Goal: Task Accomplishment & Management: Complete application form

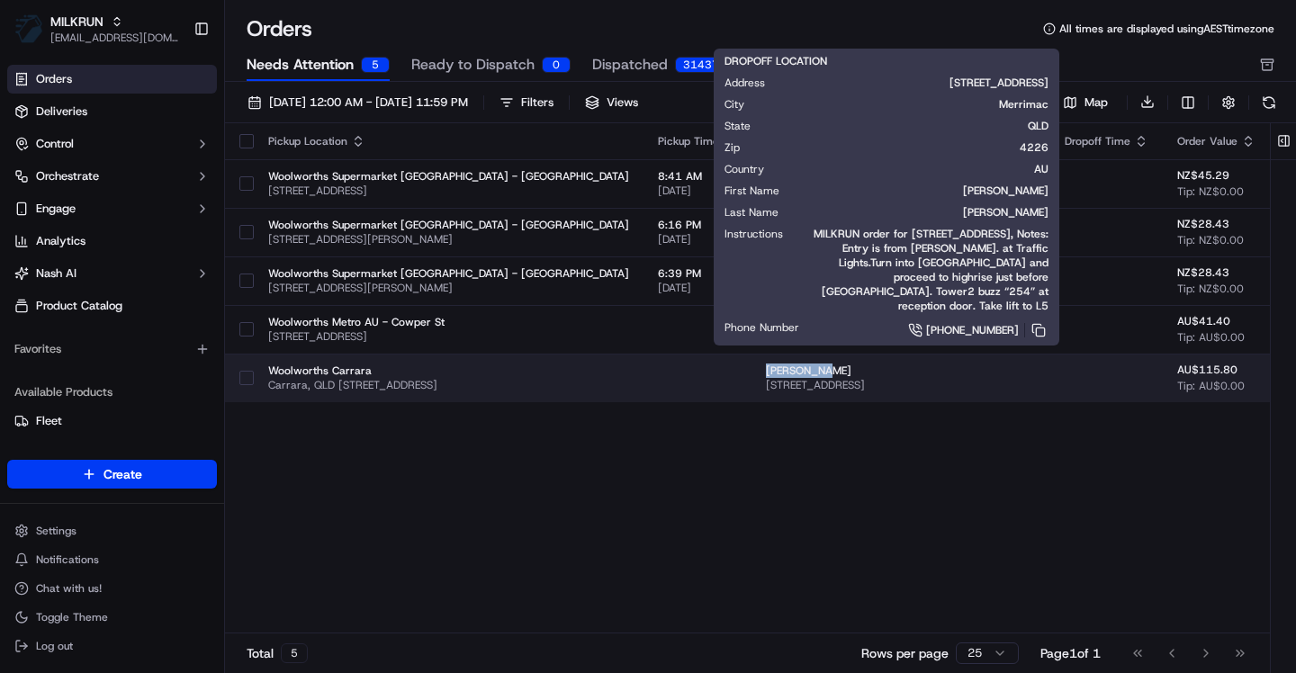
drag, startPoint x: 847, startPoint y: 371, endPoint x: 738, endPoint y: 371, distance: 108.9
click at [751, 371] on td "[PERSON_NAME] [STREET_ADDRESS][PERSON_NAME]" at bounding box center [900, 378] width 299 height 49
copy span "[PERSON_NAME]"
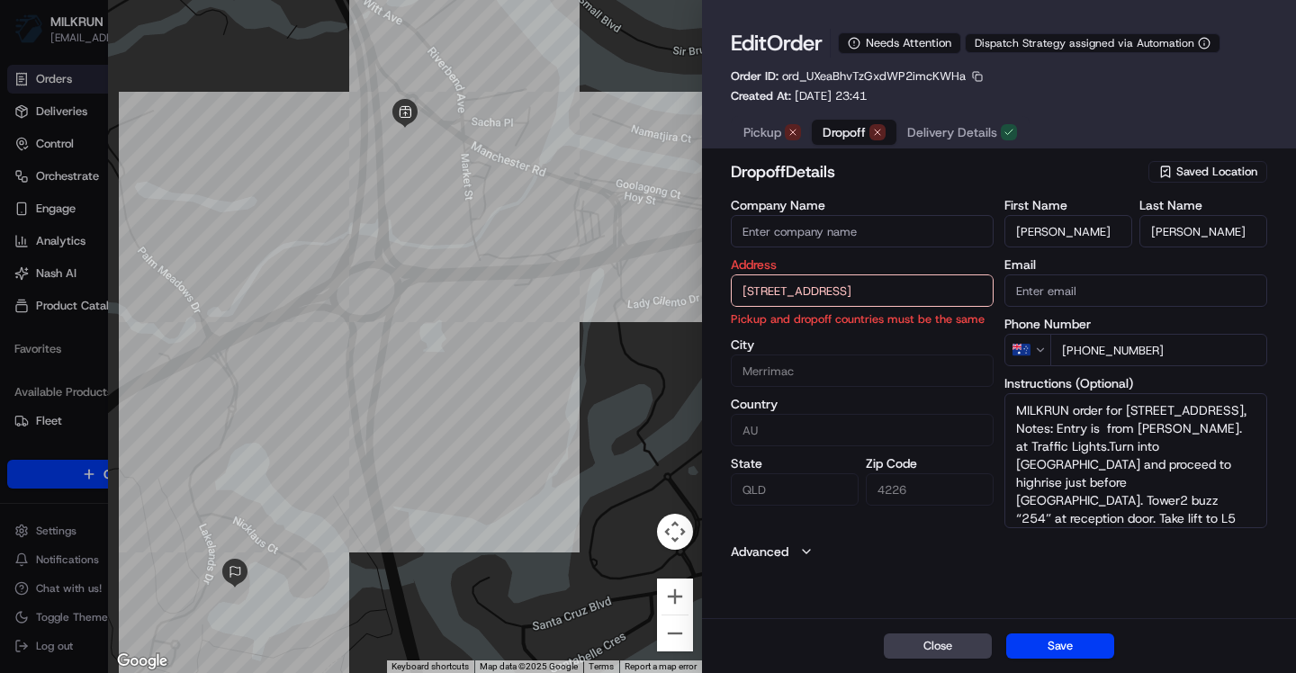
click at [848, 142] on button "Dropoff" at bounding box center [854, 132] width 85 height 25
click at [764, 134] on span "Pickup" at bounding box center [762, 132] width 38 height 18
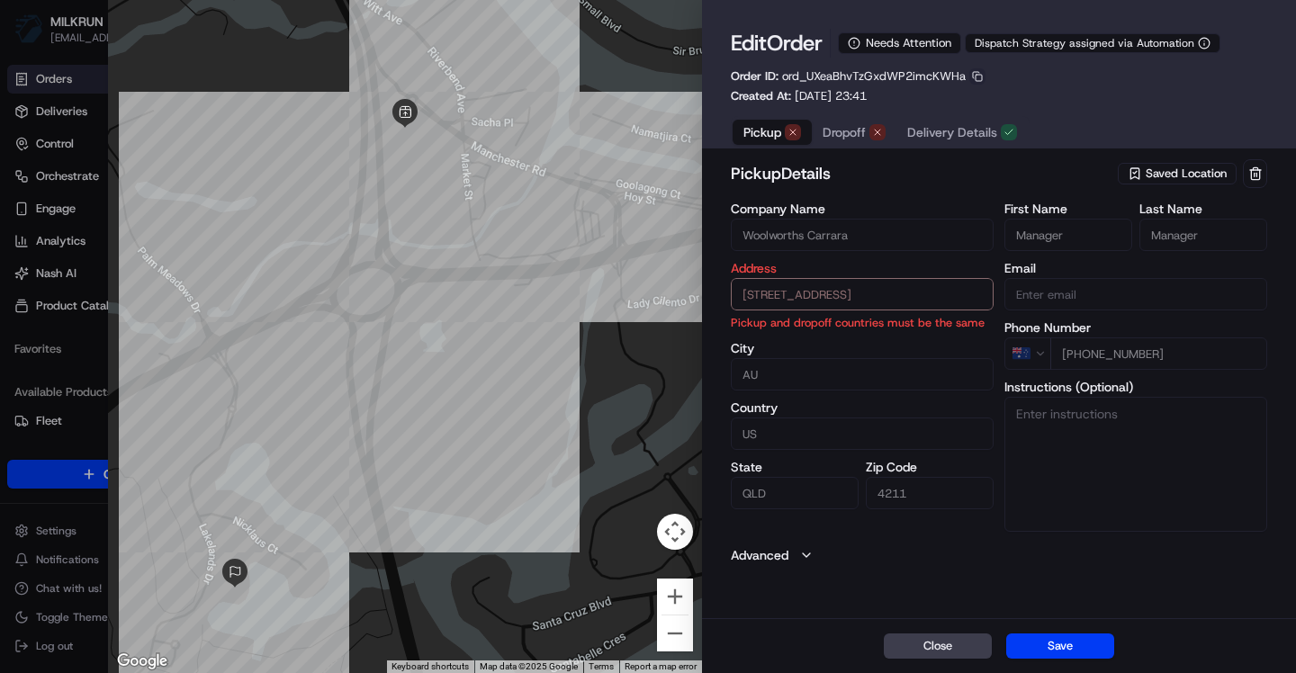
click at [980, 73] on button "button" at bounding box center [977, 76] width 16 height 16
click at [978, 100] on button "Copy ID" at bounding box center [977, 104] width 164 height 22
click at [830, 115] on div "Pickup Dropoff Delivery Details" at bounding box center [880, 131] width 299 height 33
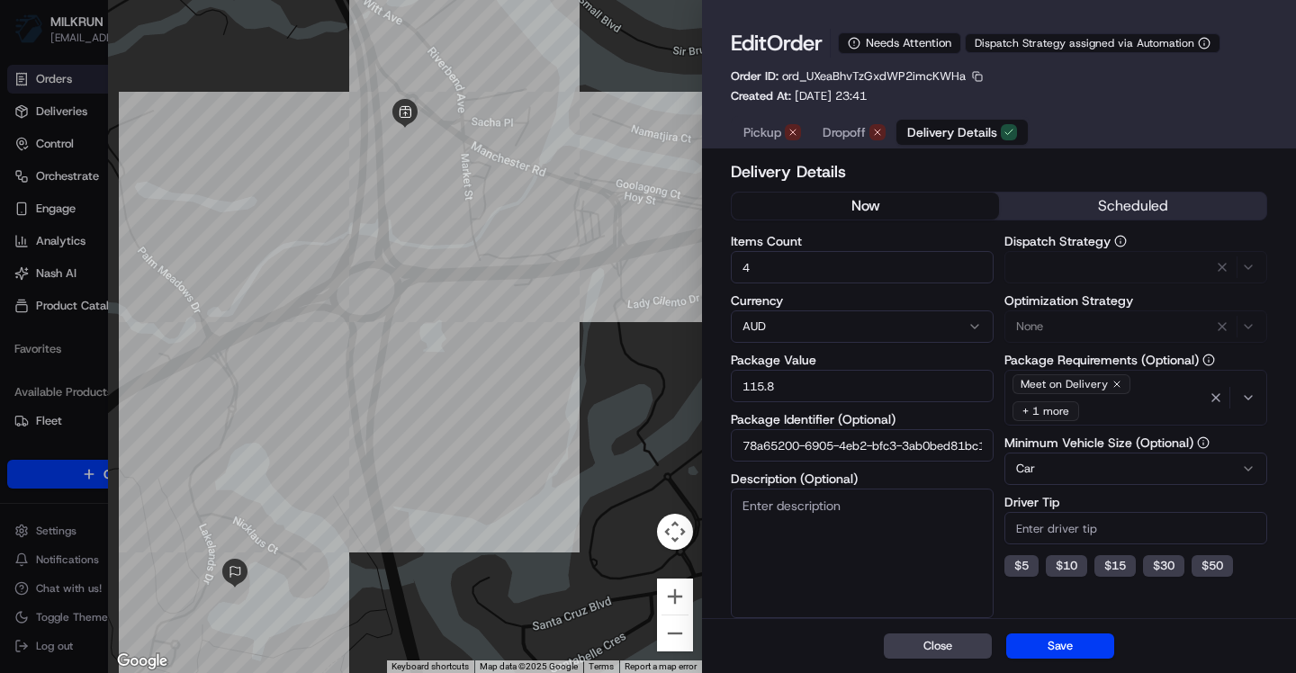
click at [965, 130] on span "Delivery Details" at bounding box center [952, 132] width 90 height 18
click at [752, 136] on span "Pickup" at bounding box center [762, 132] width 38 height 18
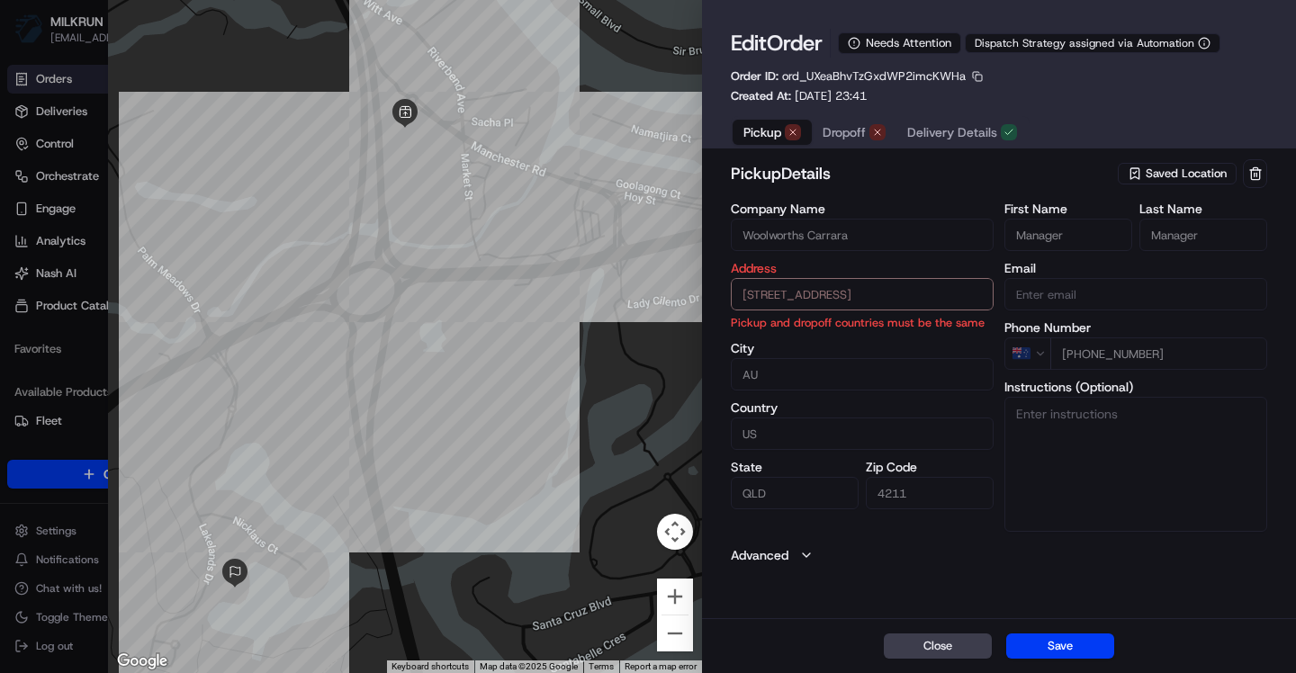
click at [1208, 175] on span "Saved Location" at bounding box center [1186, 174] width 81 height 16
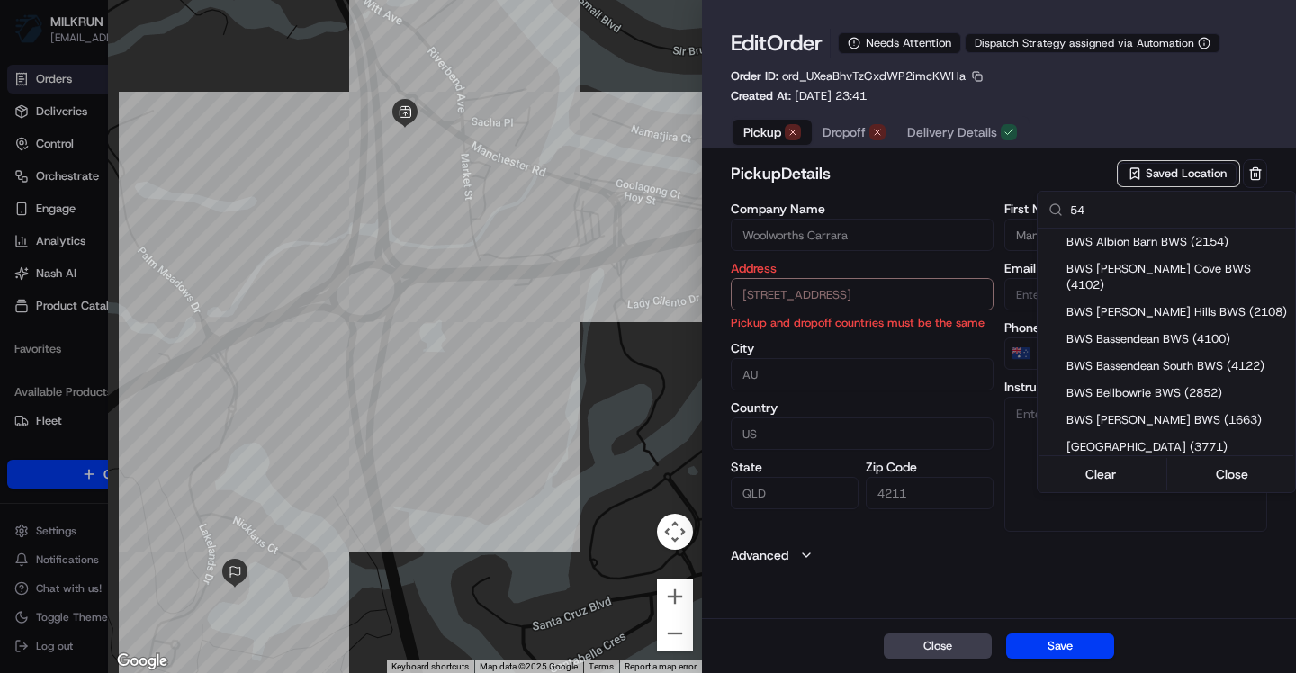
type input "5"
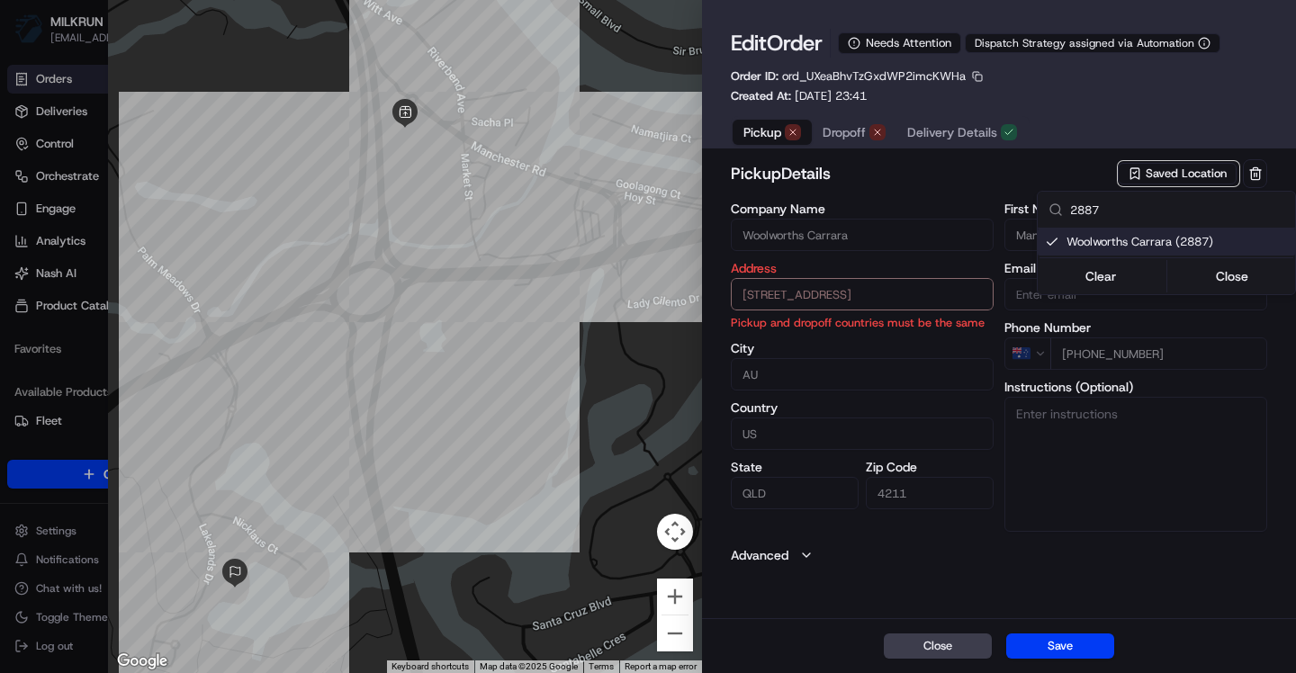
type input "2887"
click at [1180, 239] on span "Woolworths Carrara (2887)" at bounding box center [1176, 242] width 221 height 16
type input "+1"
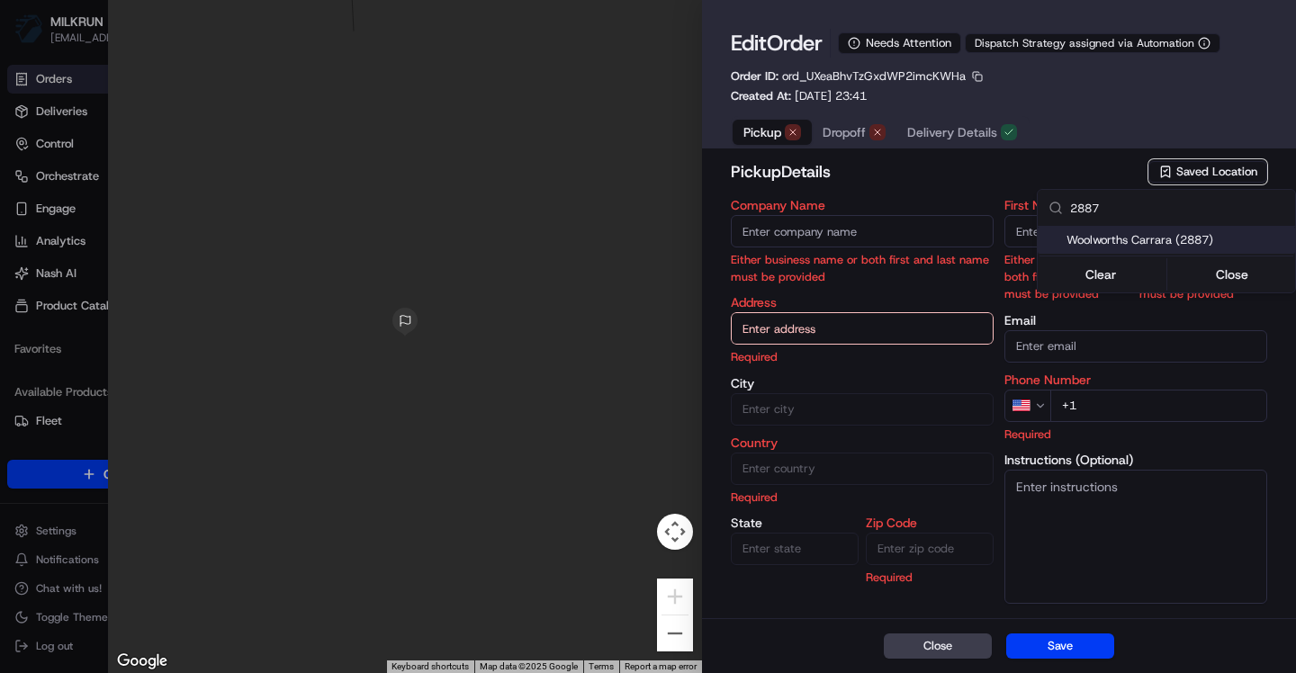
click at [1120, 236] on span "Woolworths Carrara (2887)" at bounding box center [1176, 240] width 221 height 16
type input "Woolworths Carrara"
type input "[STREET_ADDRESS]"
type input "Carrara"
type input "AU"
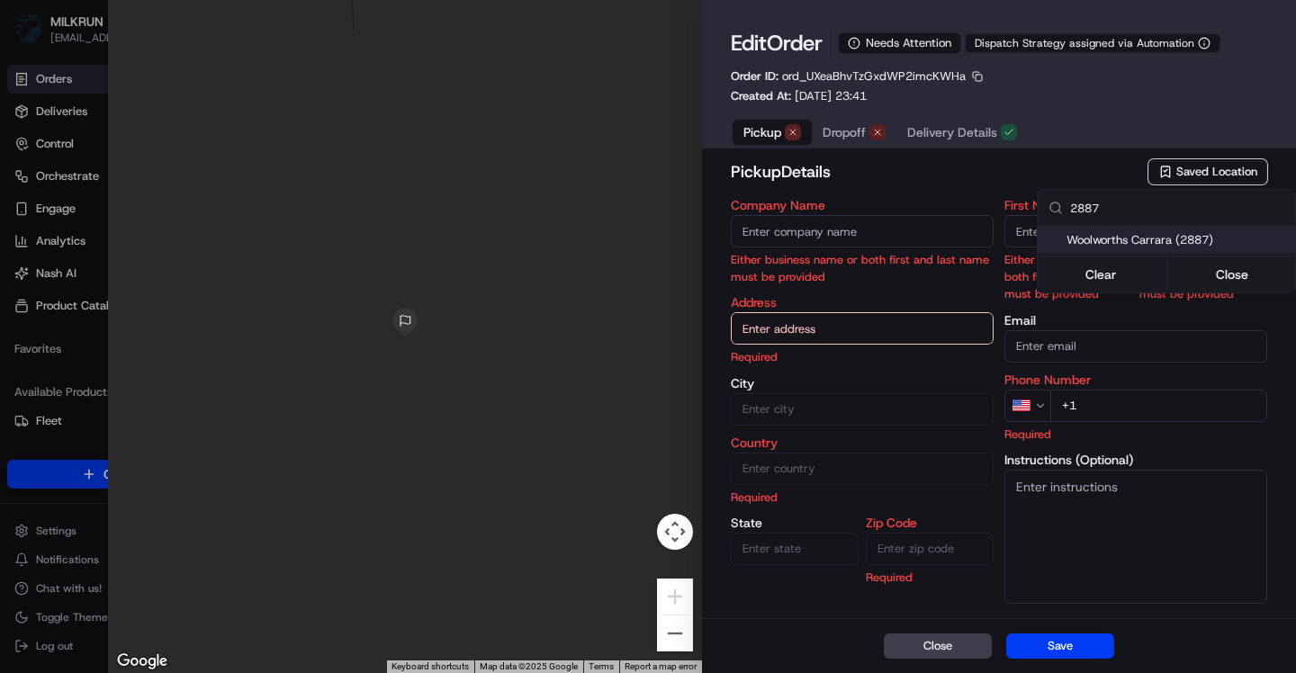
type input "QLD"
type input "4209"
type input "Manager"
type input "[PHONE_NUMBER]"
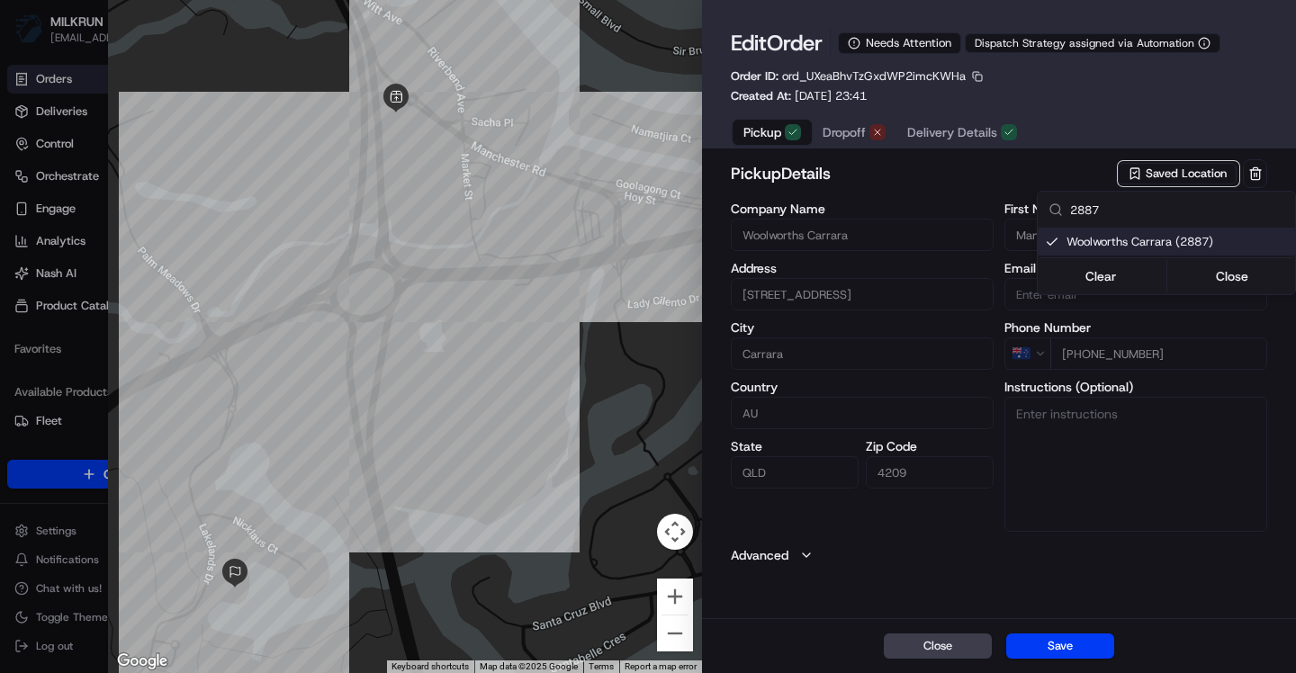
click at [904, 510] on div at bounding box center [648, 336] width 1296 height 673
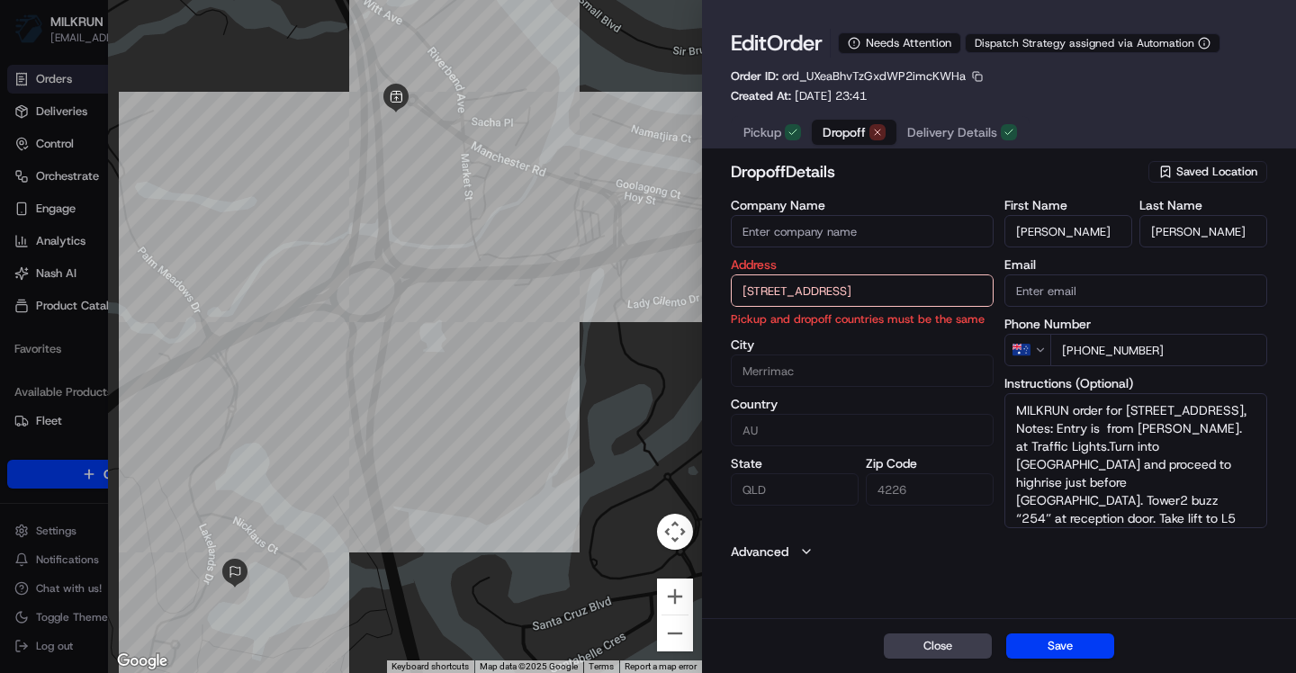
click at [849, 137] on span "Dropoff" at bounding box center [843, 132] width 43 height 18
click at [761, 129] on span "Pickup" at bounding box center [762, 132] width 38 height 18
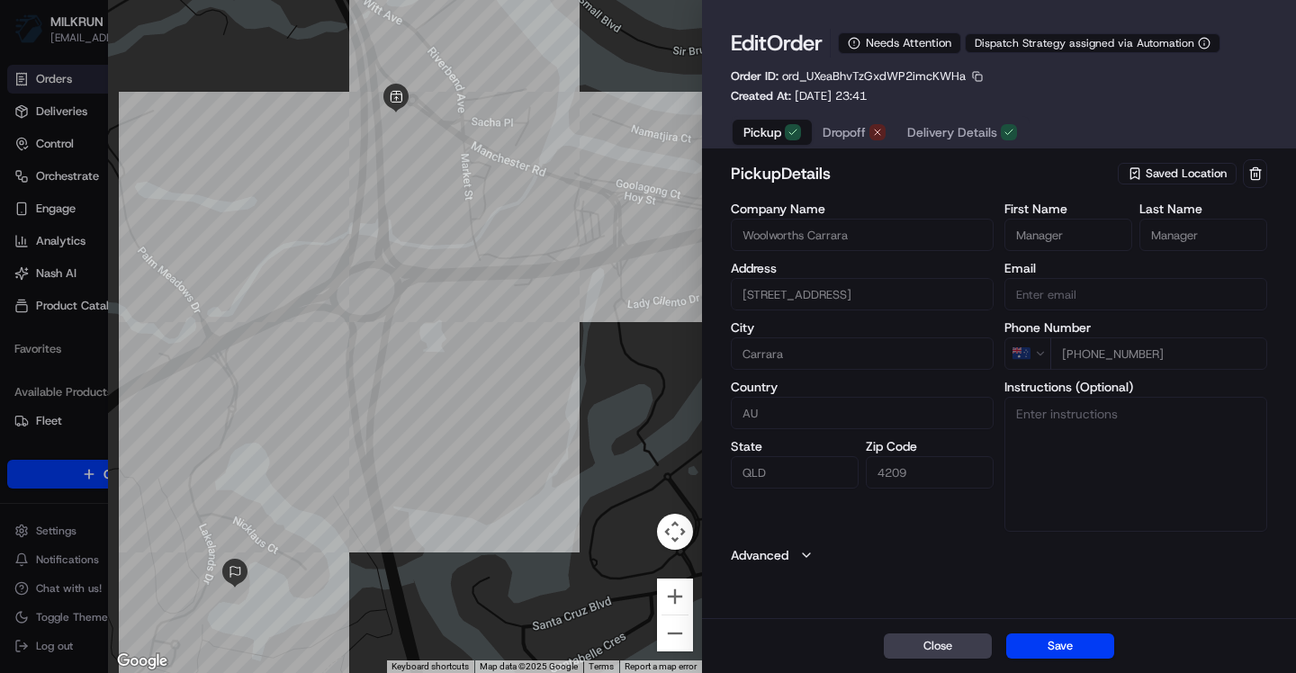
click at [844, 128] on span "Dropoff" at bounding box center [843, 132] width 43 height 18
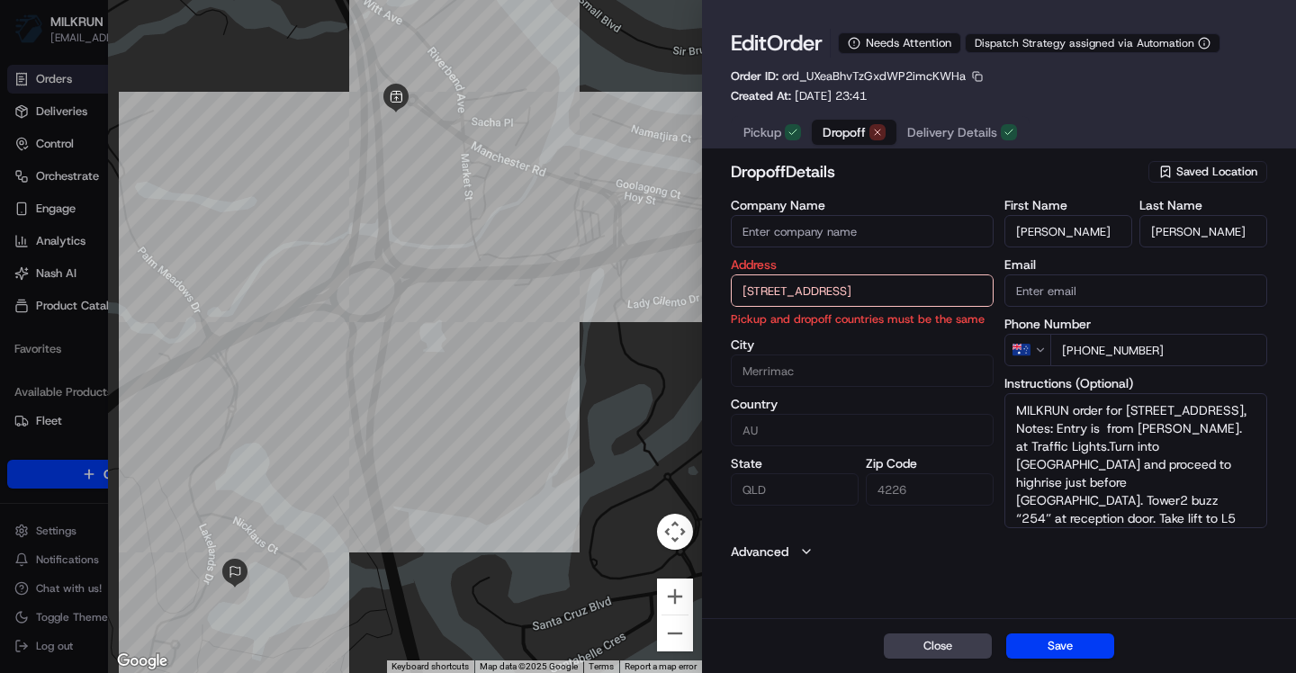
click at [940, 345] on label "City" at bounding box center [862, 344] width 263 height 13
click at [887, 297] on input "[STREET_ADDRESS]" at bounding box center [862, 290] width 263 height 32
click at [860, 328] on div "[STREET_ADDRESS]" at bounding box center [862, 329] width 254 height 27
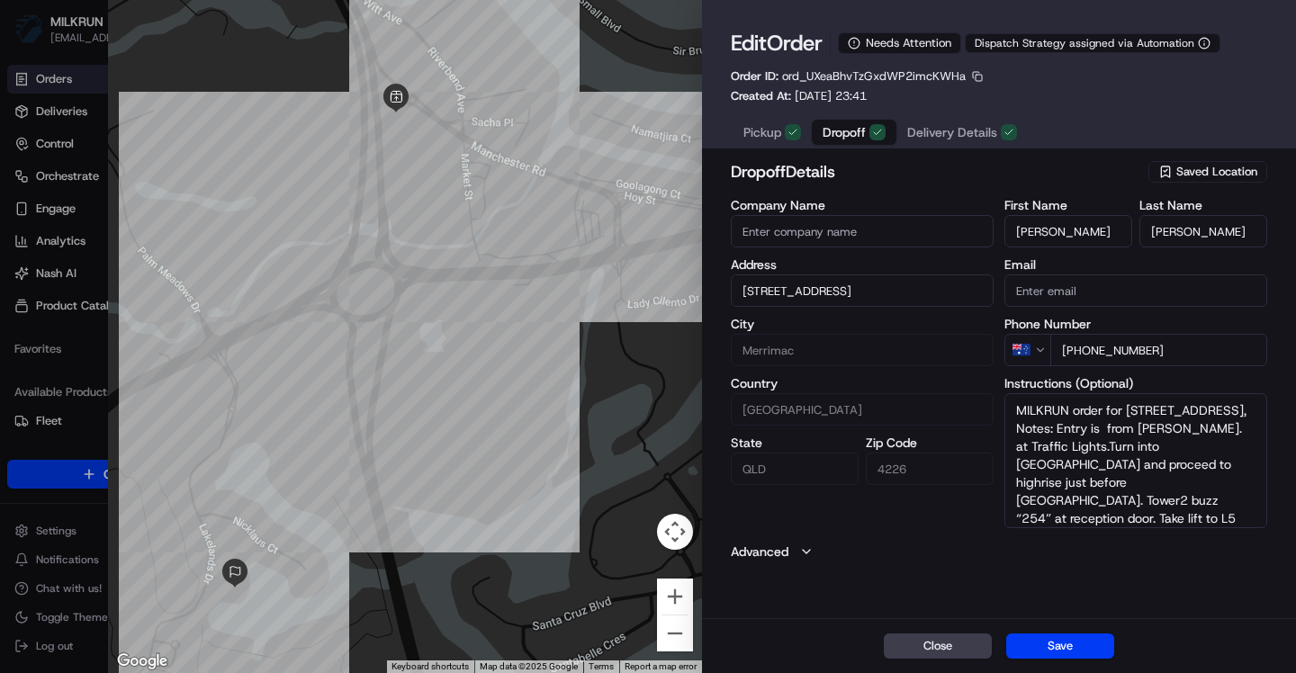
type input "[GEOGRAPHIC_DATA]"
click at [946, 143] on button "Delivery Details" at bounding box center [961, 132] width 131 height 25
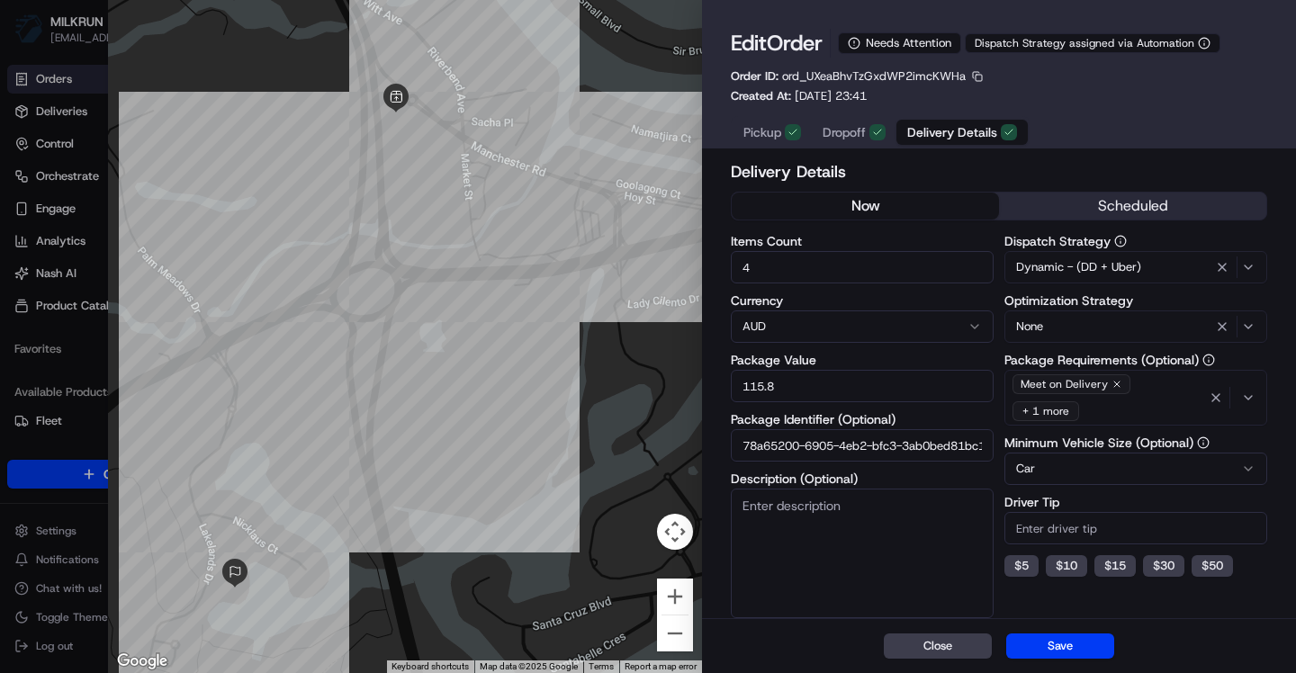
click at [762, 141] on span "Pickup" at bounding box center [762, 132] width 38 height 18
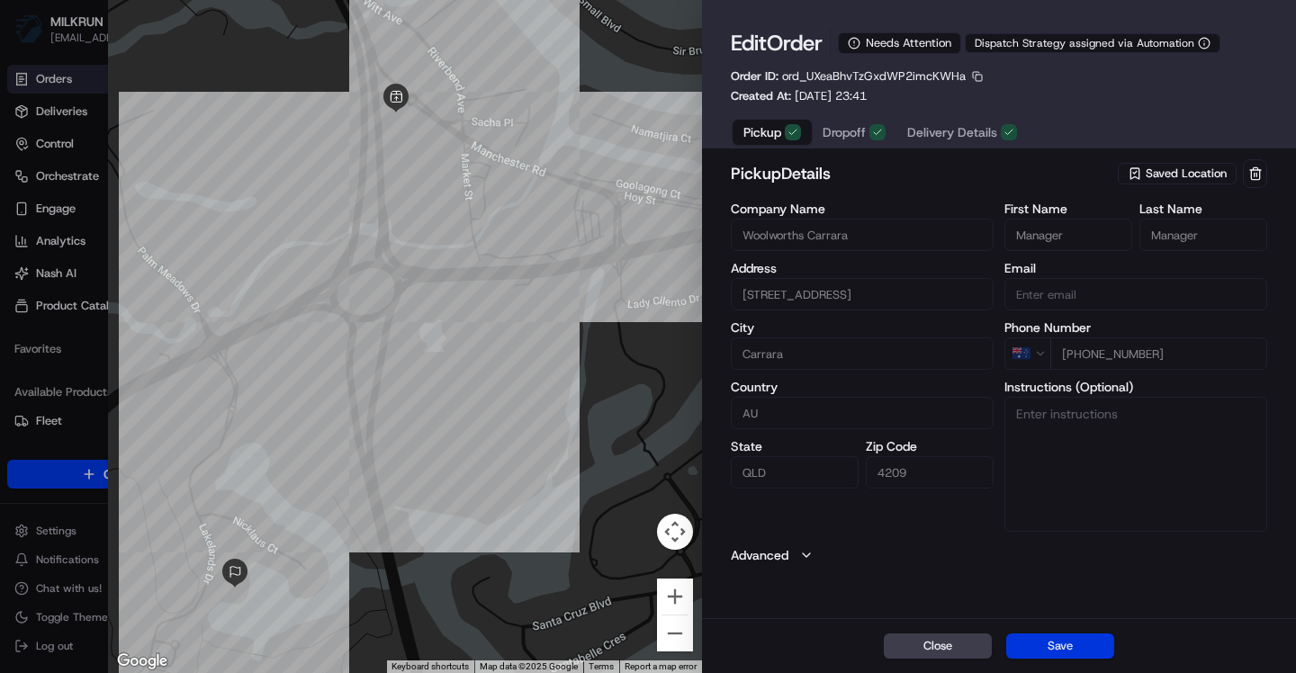
click at [1081, 646] on button "Save" at bounding box center [1060, 645] width 108 height 25
type input "+1"
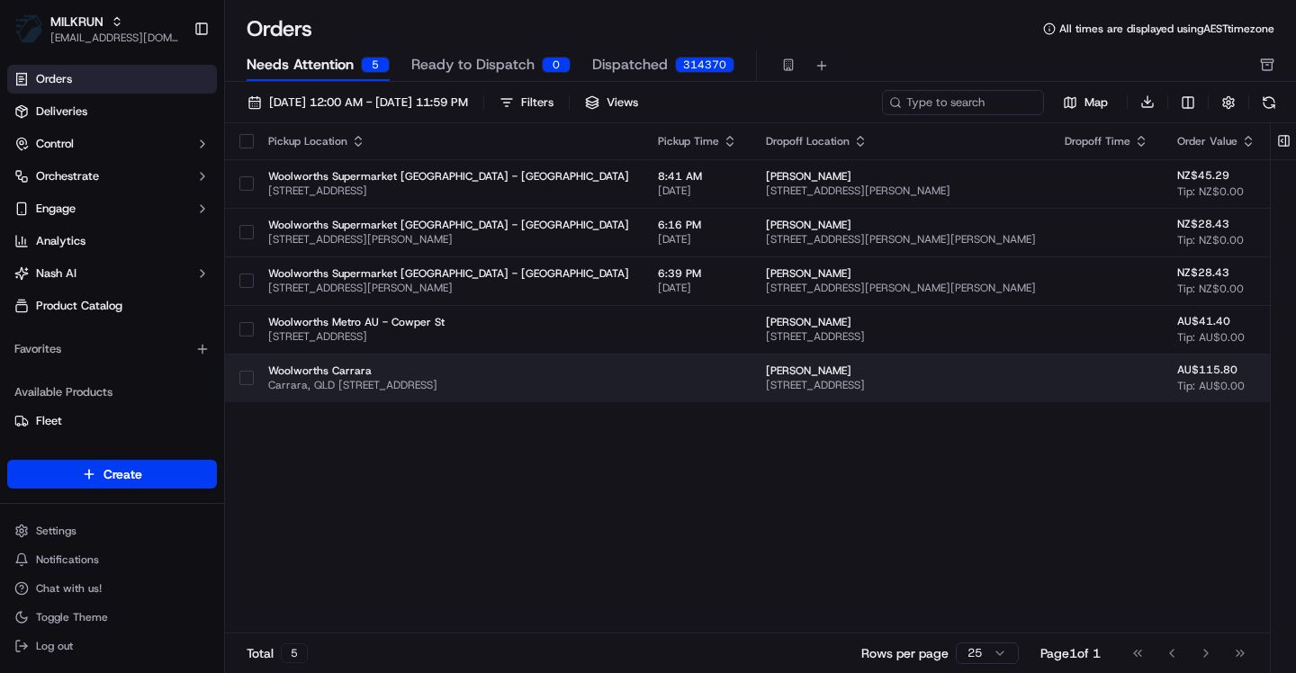
click at [701, 383] on td at bounding box center [697, 378] width 108 height 49
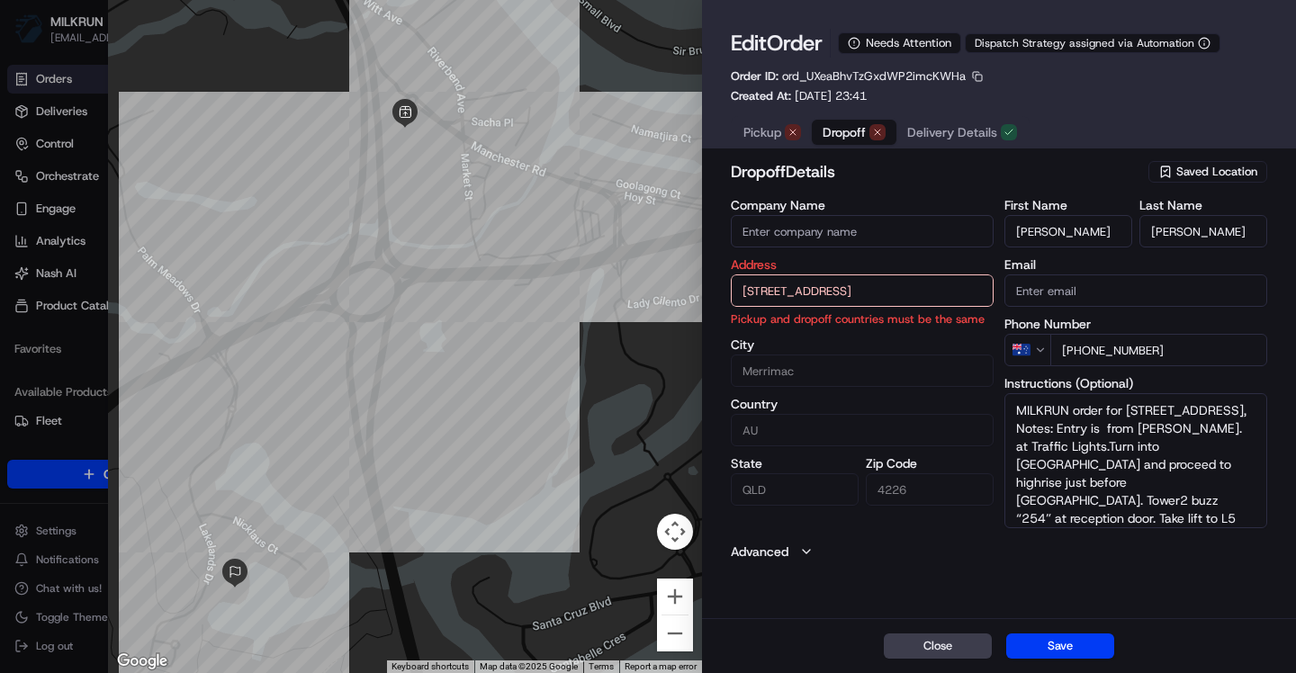
click at [854, 139] on span "Dropoff" at bounding box center [843, 132] width 43 height 18
click at [756, 126] on span "Pickup" at bounding box center [762, 132] width 38 height 18
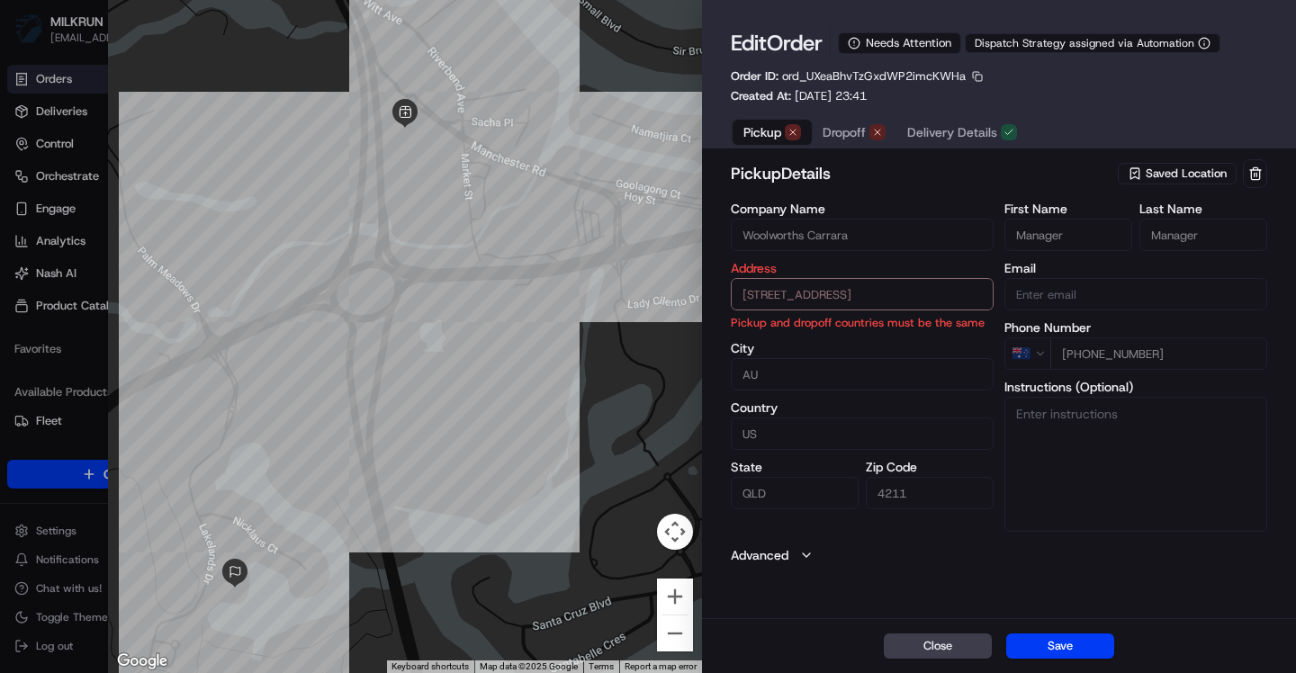
click at [1212, 177] on span "Saved Location" at bounding box center [1186, 174] width 81 height 16
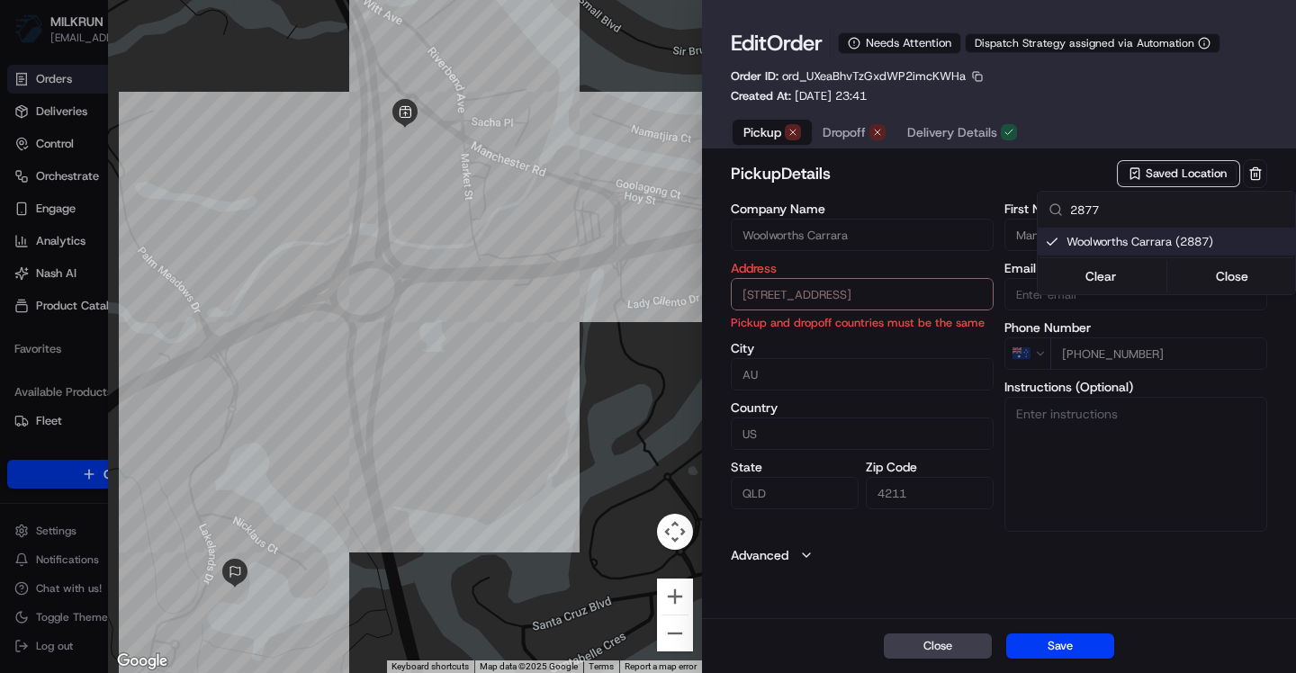
type input "2877"
click at [1132, 240] on span "Woolworths Carrara (2887)" at bounding box center [1176, 242] width 221 height 16
type input "+1"
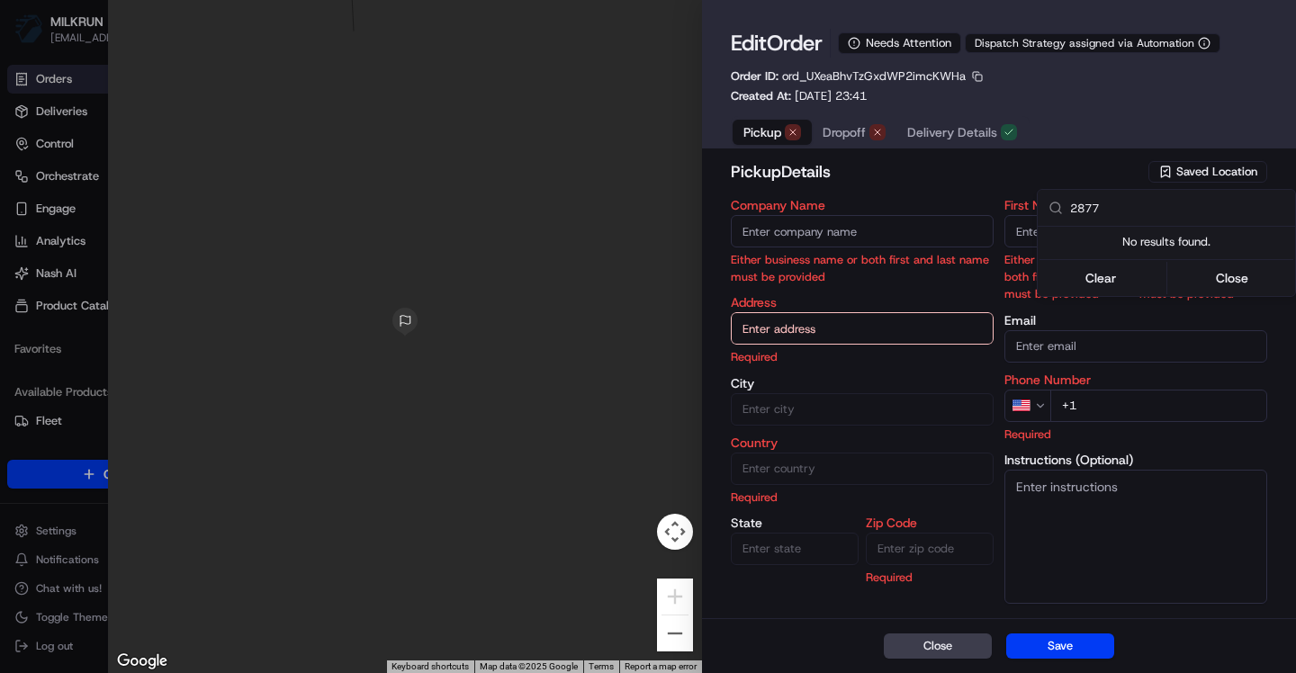
click at [815, 327] on div at bounding box center [648, 336] width 1296 height 673
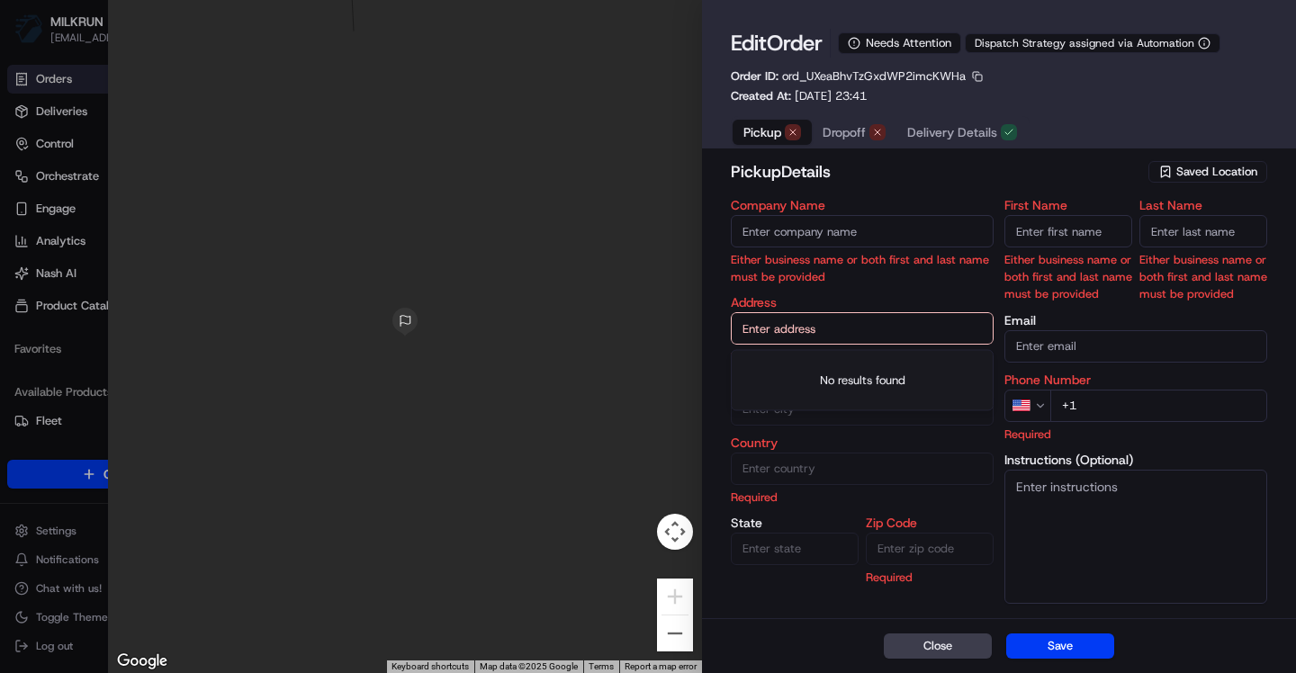
click at [815, 328] on input "text" at bounding box center [862, 328] width 263 height 32
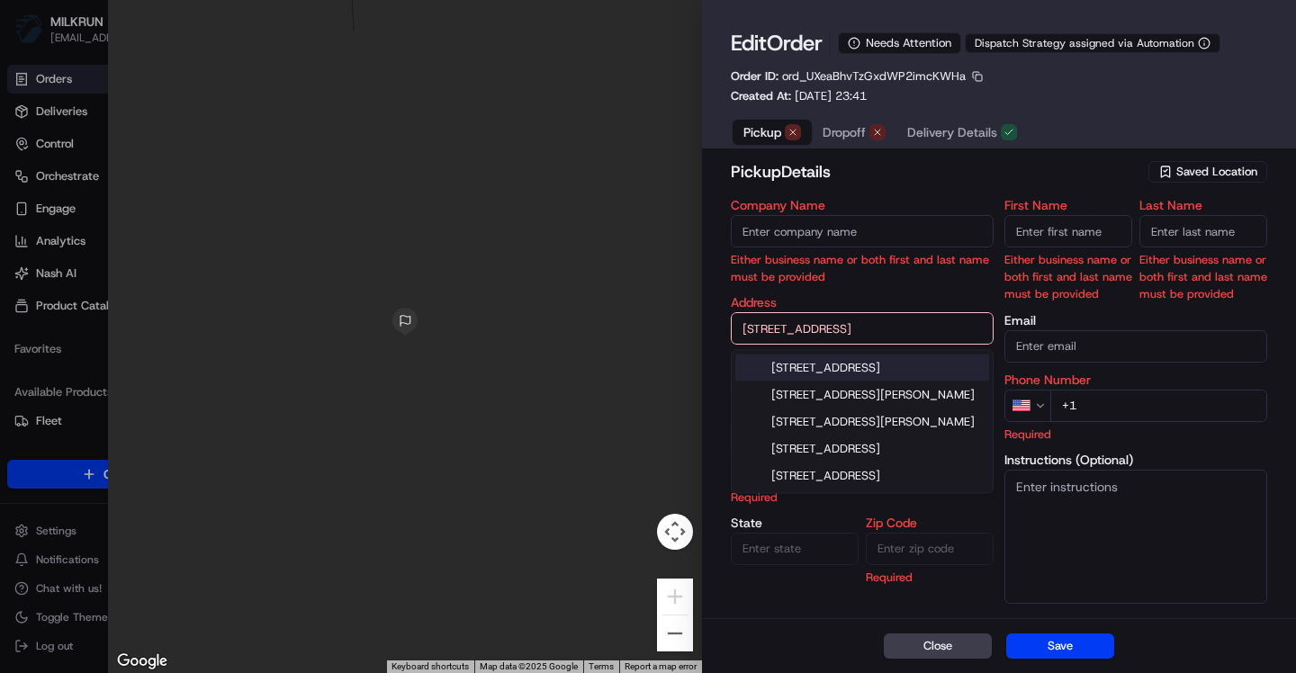
click at [861, 382] on div "[STREET_ADDRESS]" at bounding box center [862, 368] width 254 height 27
type input "[STREET_ADDRESS]"
type input "Carrara"
type input "[GEOGRAPHIC_DATA]"
type input "QLD"
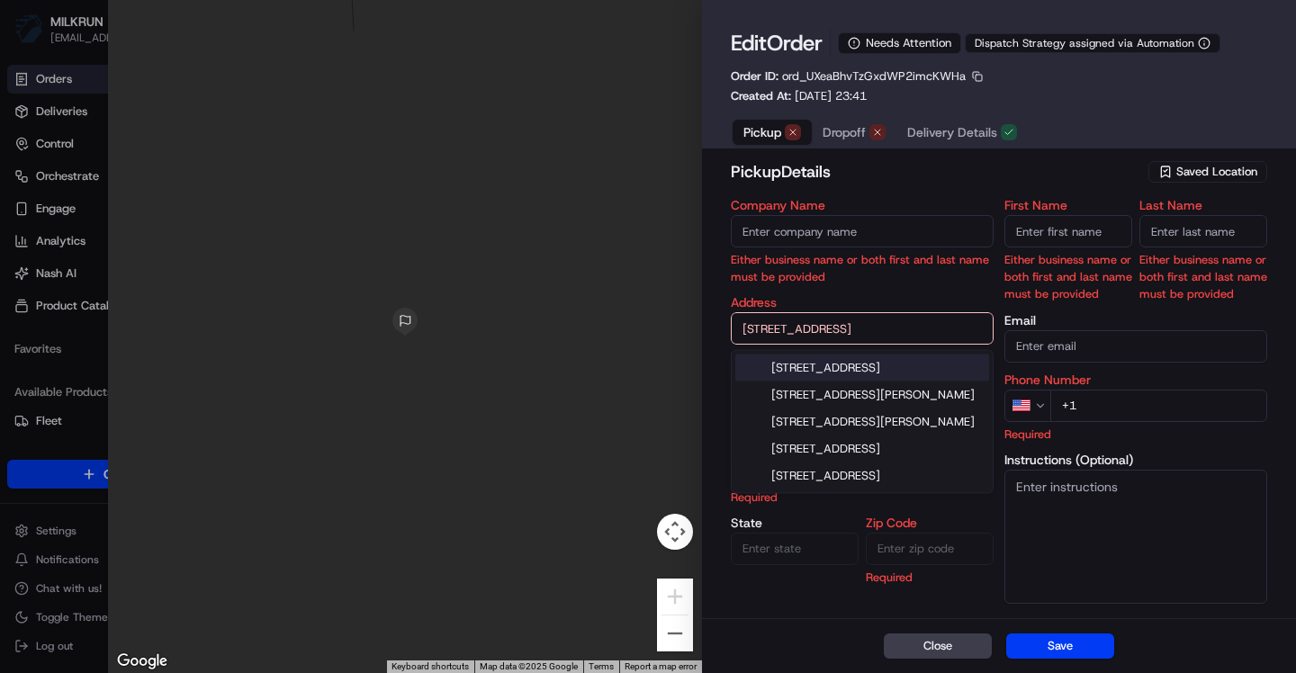
type input "4211"
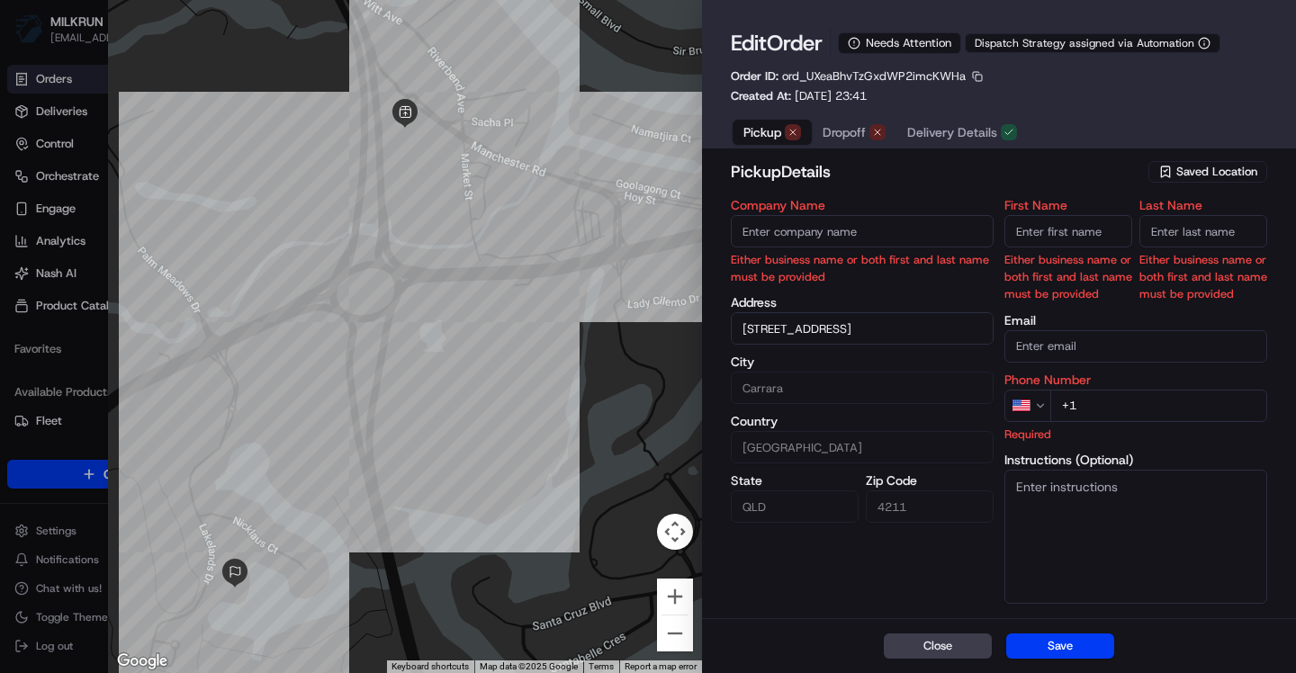
type input "[STREET_ADDRESS]"
click at [919, 551] on div "Company Name Either business name or both first and last name must be provided …" at bounding box center [862, 401] width 263 height 405
click at [805, 235] on input "Company Name" at bounding box center [862, 231] width 263 height 32
type input "Test"
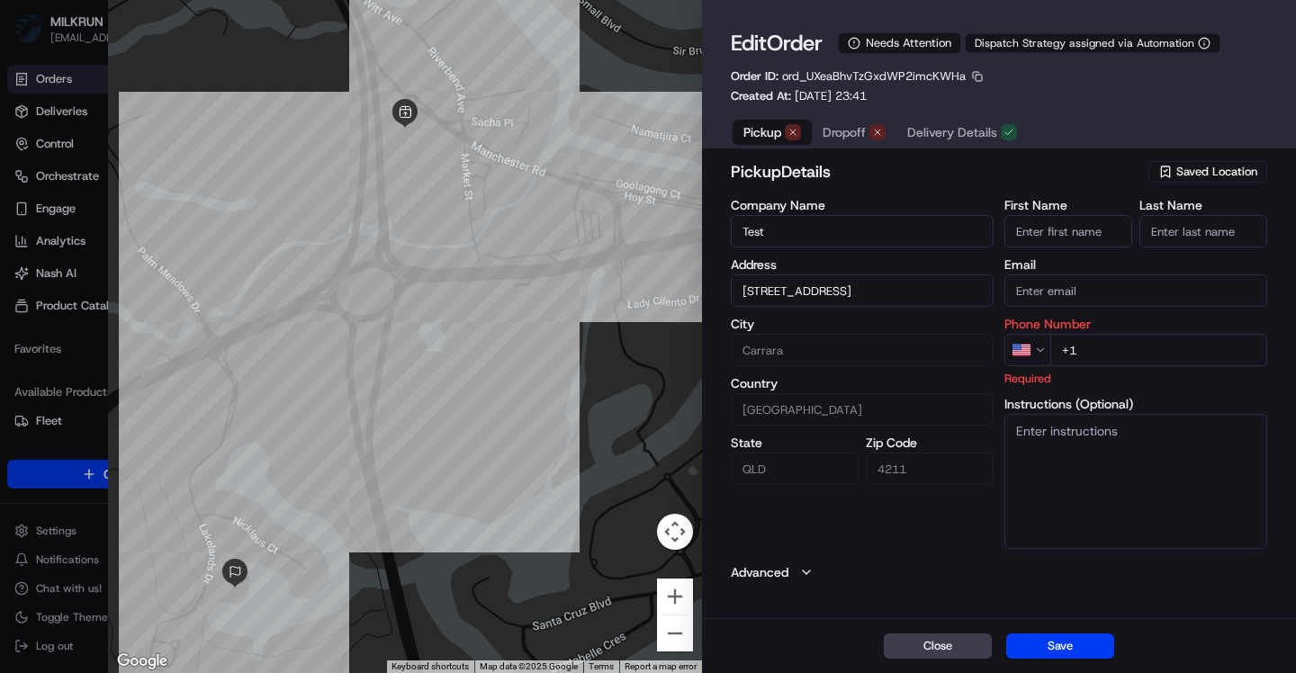
click at [1036, 222] on input "First Name" at bounding box center [1068, 231] width 128 height 32
click at [1042, 227] on input "First Name" at bounding box center [1068, 231] width 128 height 32
type input "Test"
click at [1167, 227] on input "Last Name" at bounding box center [1203, 231] width 128 height 32
type input "Test"
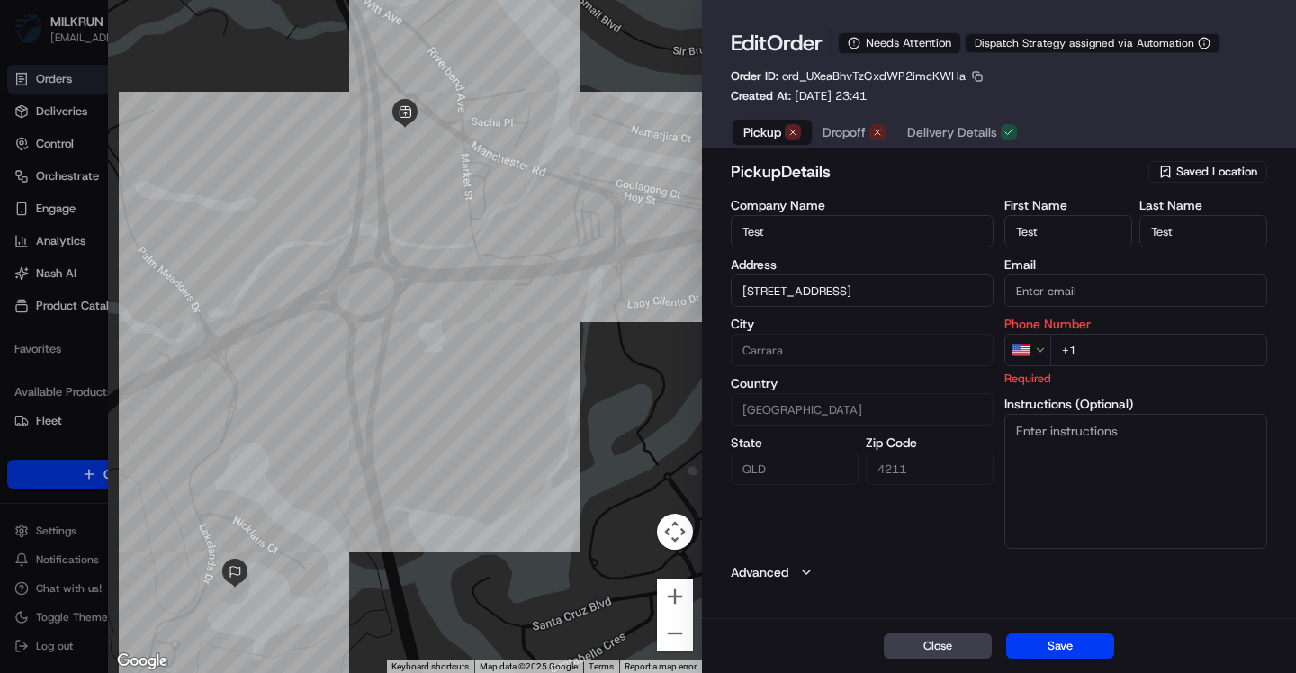
click at [1075, 481] on textarea "Instructions (Optional)" at bounding box center [1135, 481] width 263 height 135
click at [902, 568] on button "Advanced" at bounding box center [999, 572] width 536 height 18
click at [1119, 348] on input "+1" at bounding box center [1158, 350] width 217 height 32
click at [1040, 354] on icon "button" at bounding box center [1040, 350] width 13 height 13
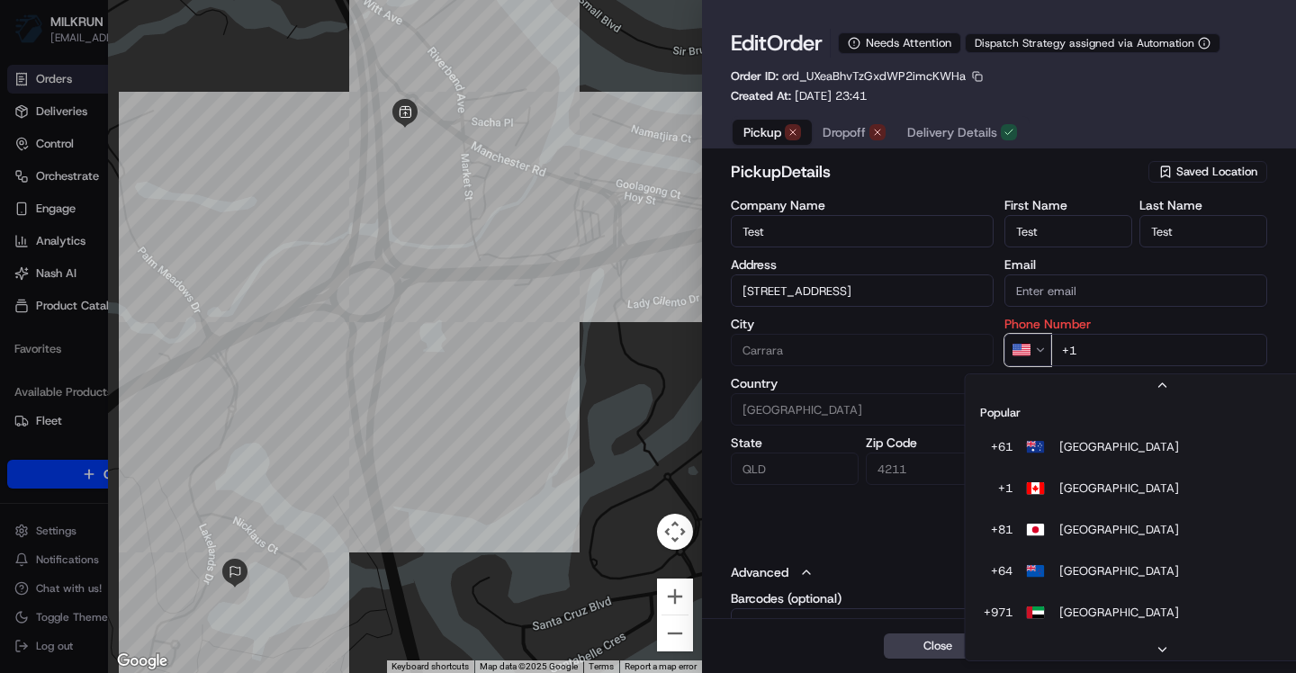
scroll to position [34, 0]
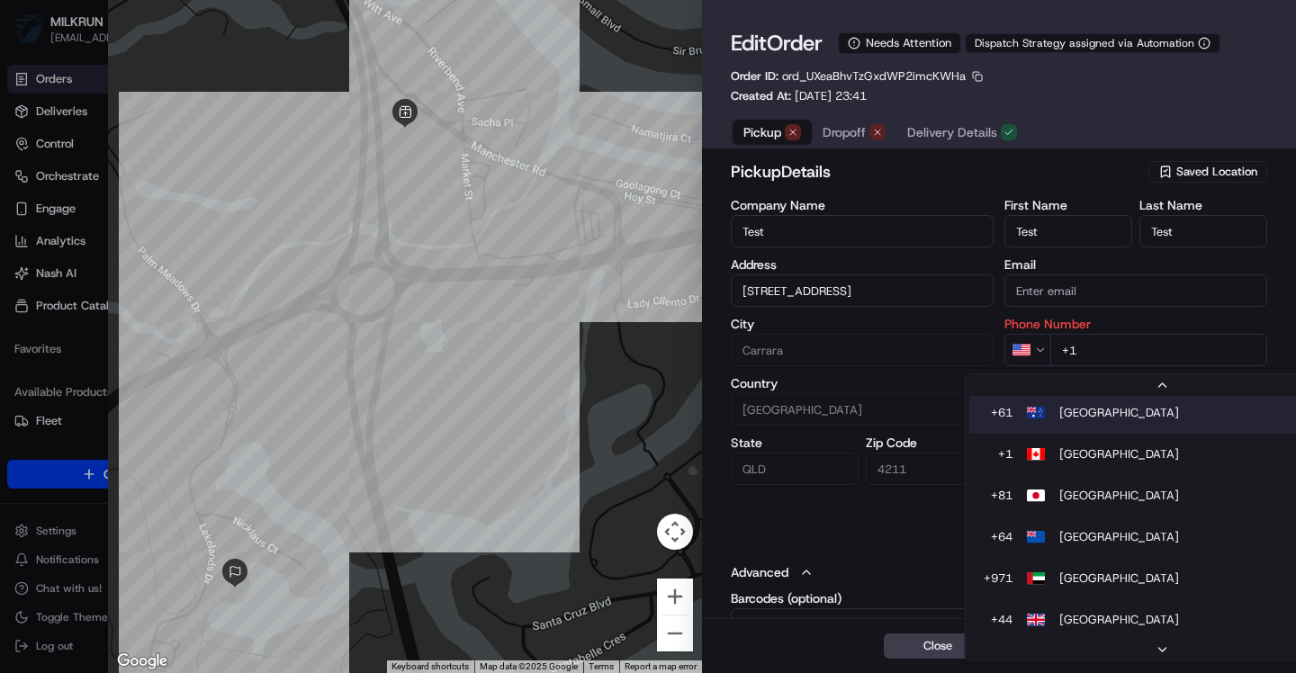
type input "+61"
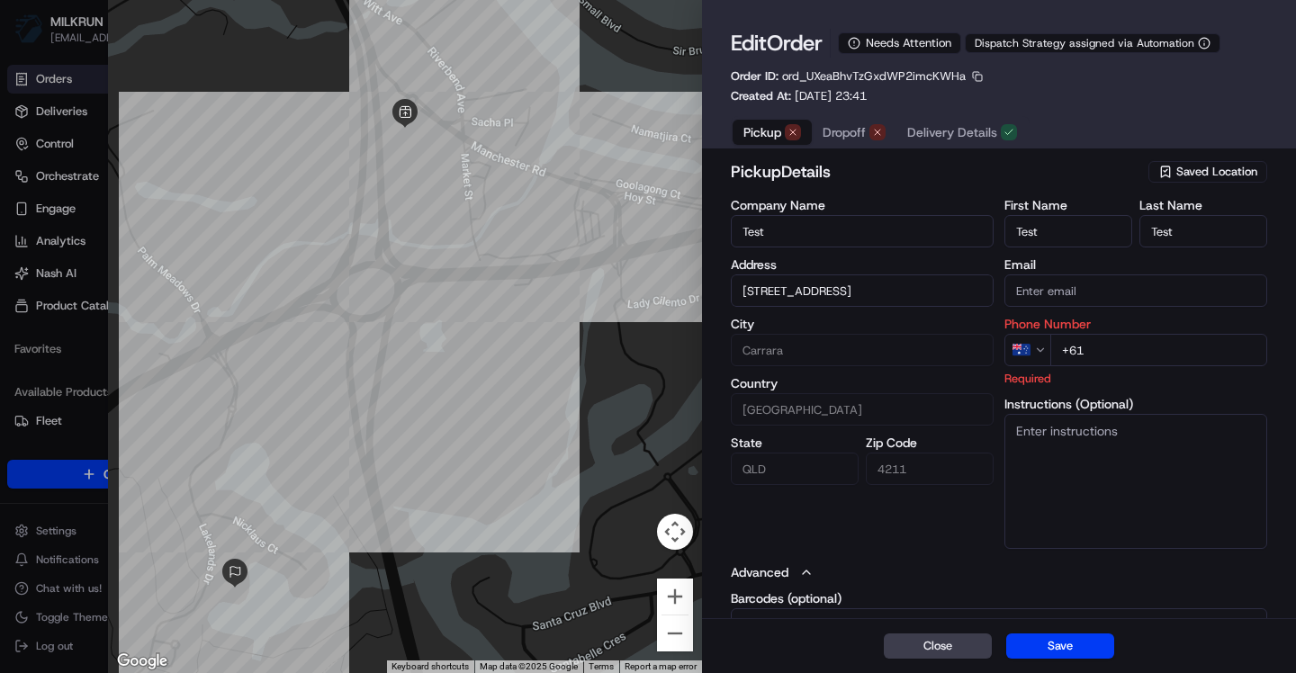
click at [1063, 479] on textarea "Instructions (Optional)" at bounding box center [1135, 481] width 263 height 135
click at [943, 640] on button "Close" at bounding box center [938, 645] width 108 height 25
type input "+1"
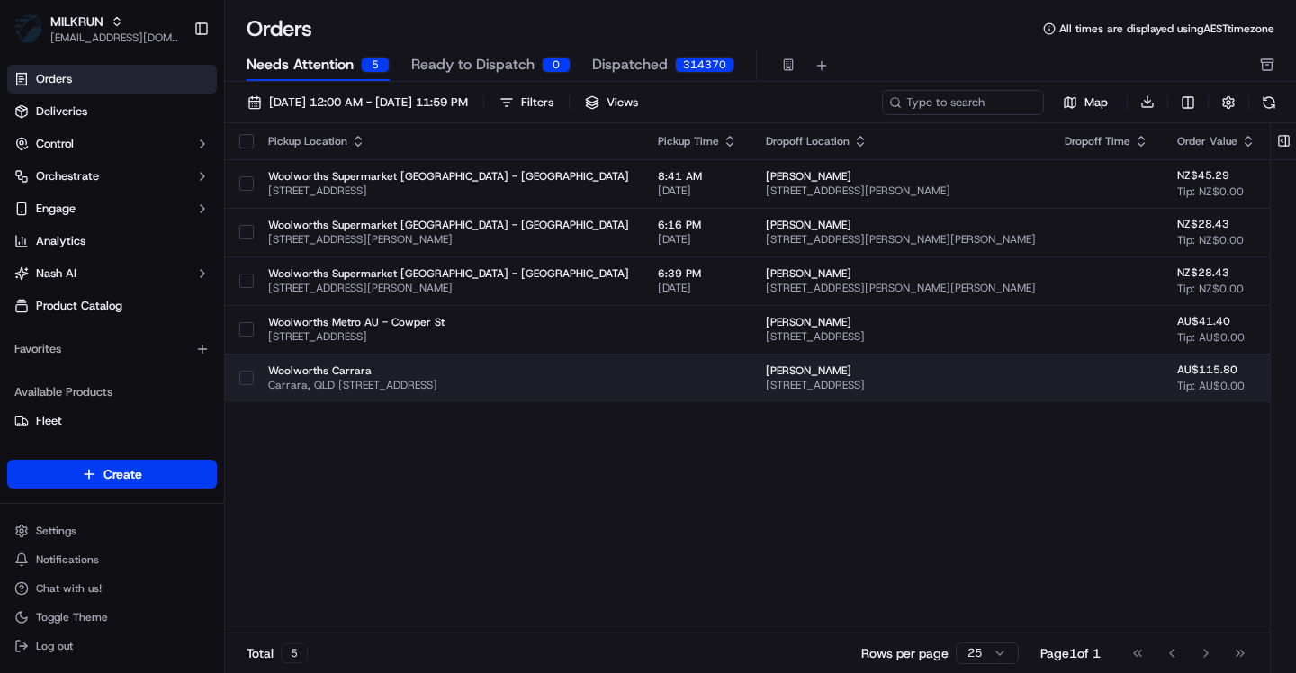
click at [813, 369] on span "[PERSON_NAME]" at bounding box center [901, 371] width 270 height 14
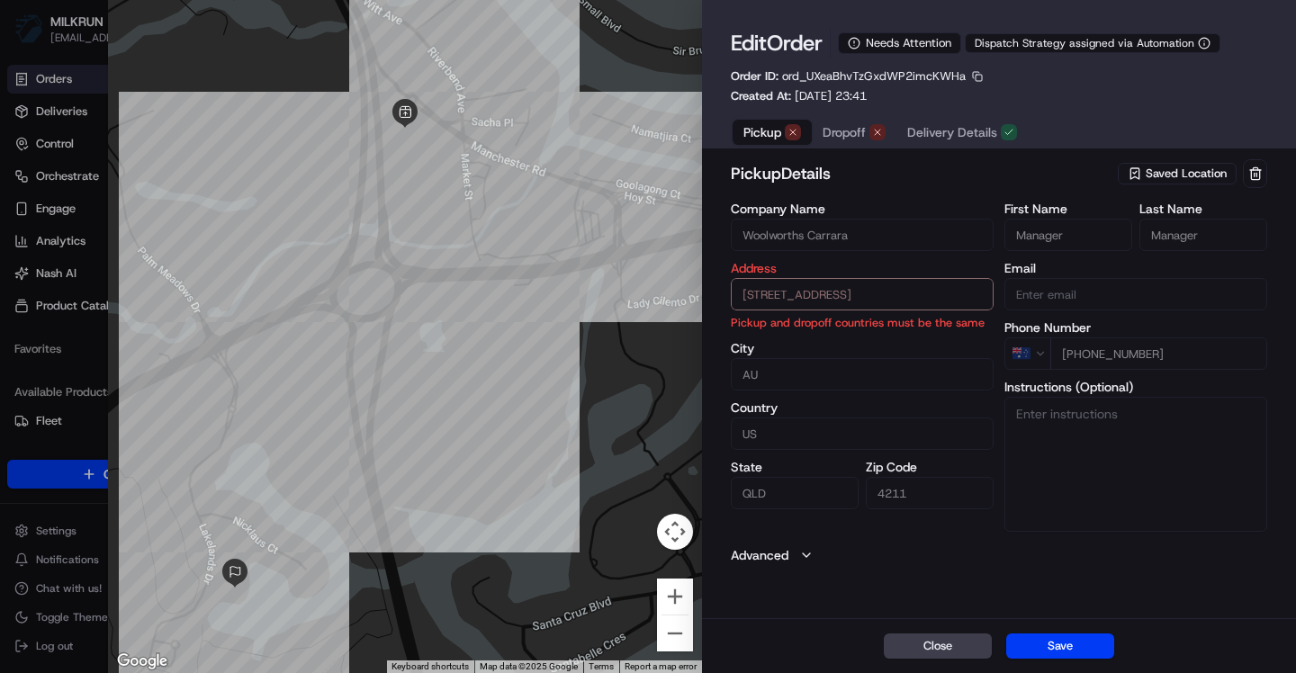
click at [1182, 178] on span "Saved Location" at bounding box center [1186, 174] width 81 height 16
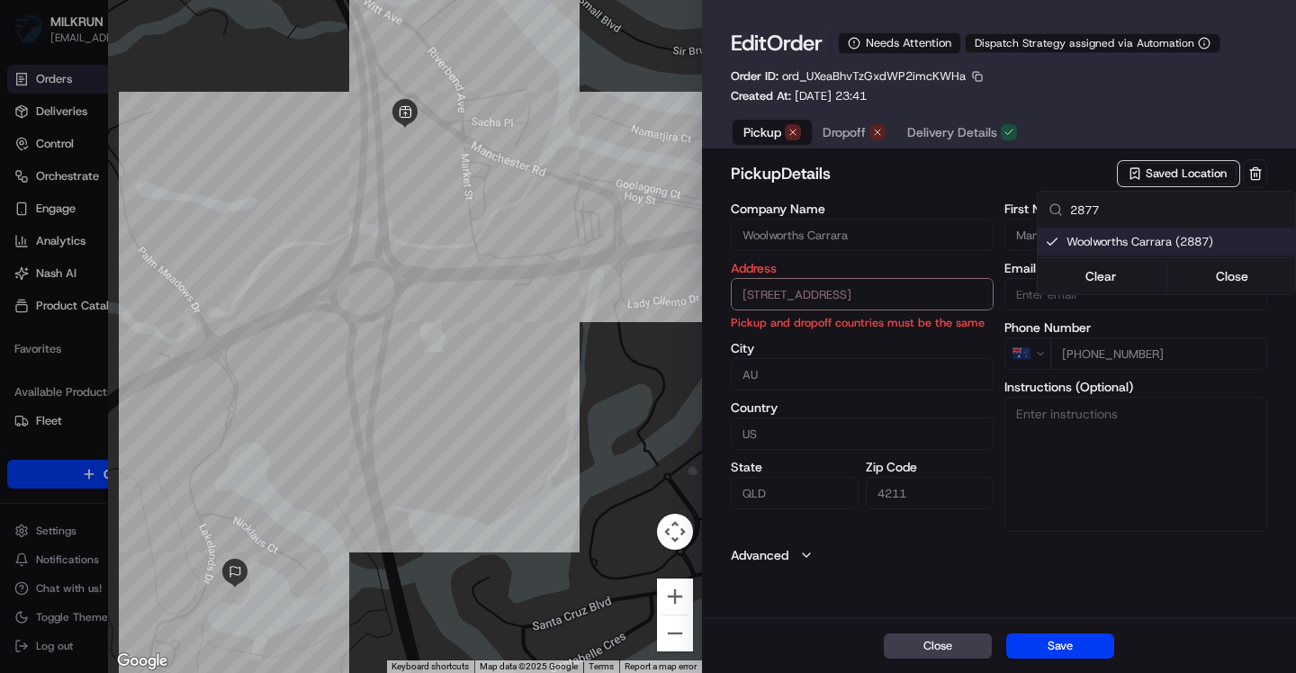
type input "2877"
click at [1182, 241] on span "Woolworths Carrara (2887)" at bounding box center [1176, 242] width 221 height 16
type input "+1"
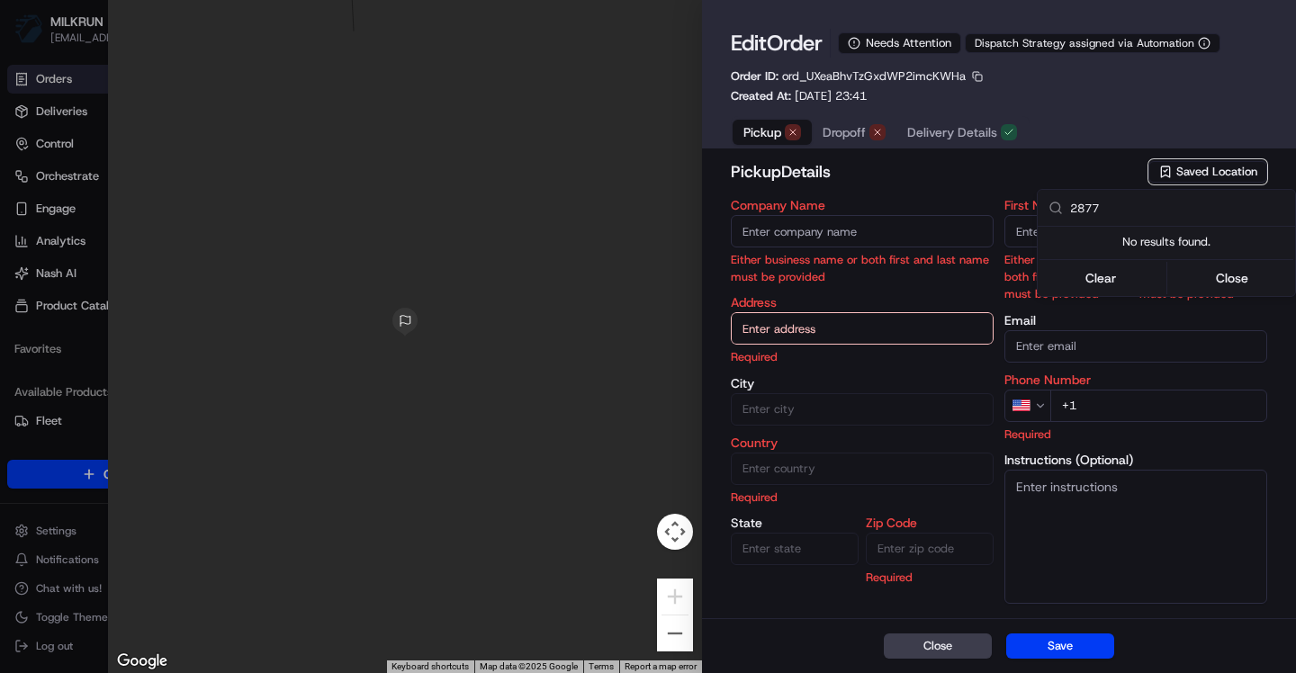
click at [1110, 215] on input "2877" at bounding box center [1177, 208] width 214 height 36
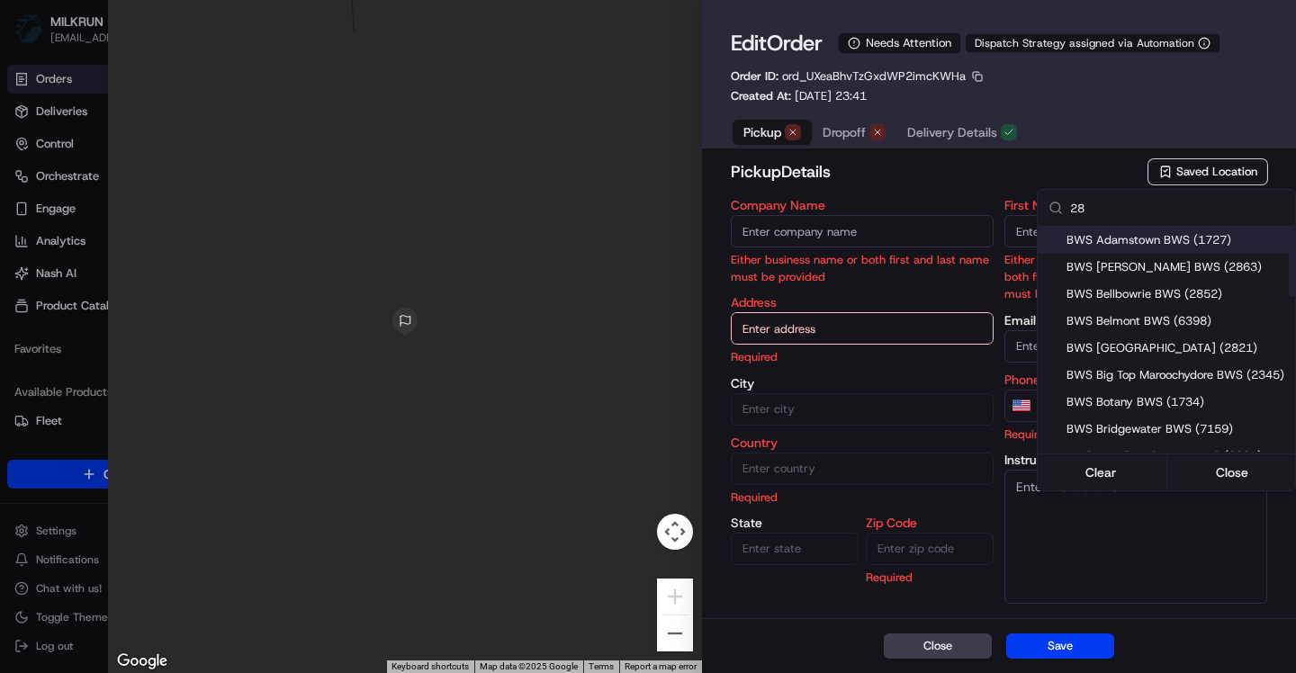
type input "2"
type input "2877"
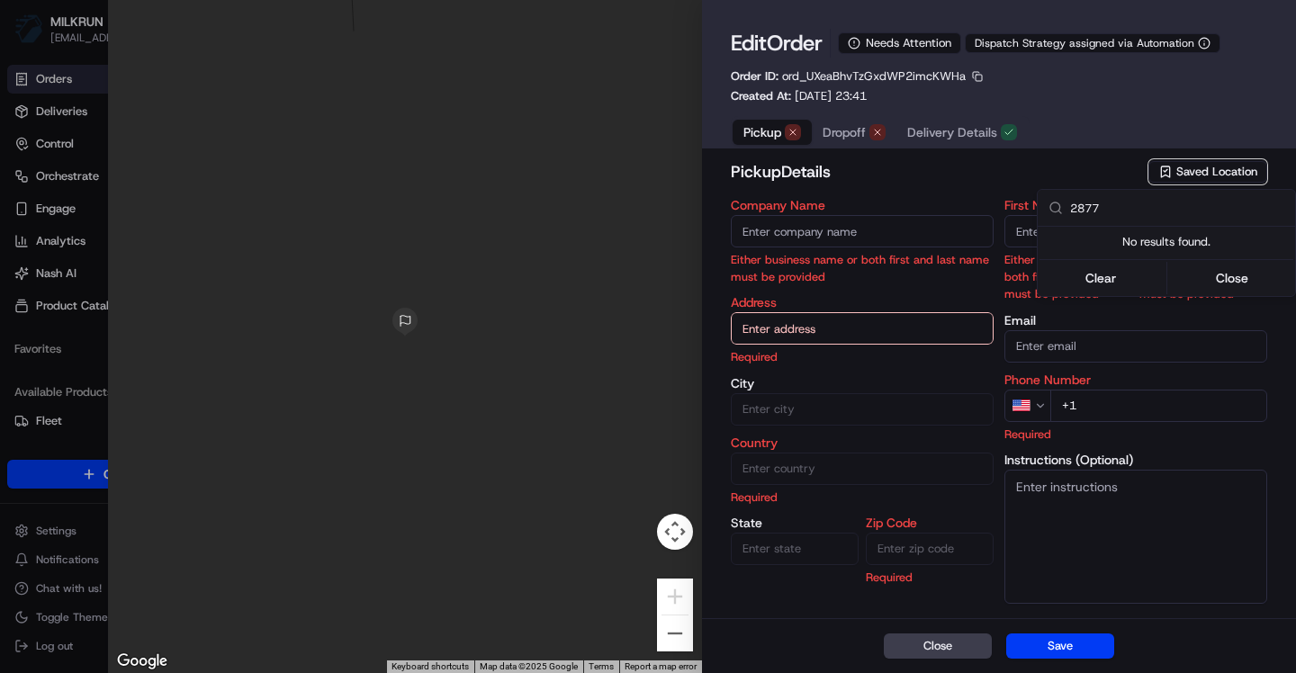
click at [849, 335] on div at bounding box center [648, 336] width 1296 height 673
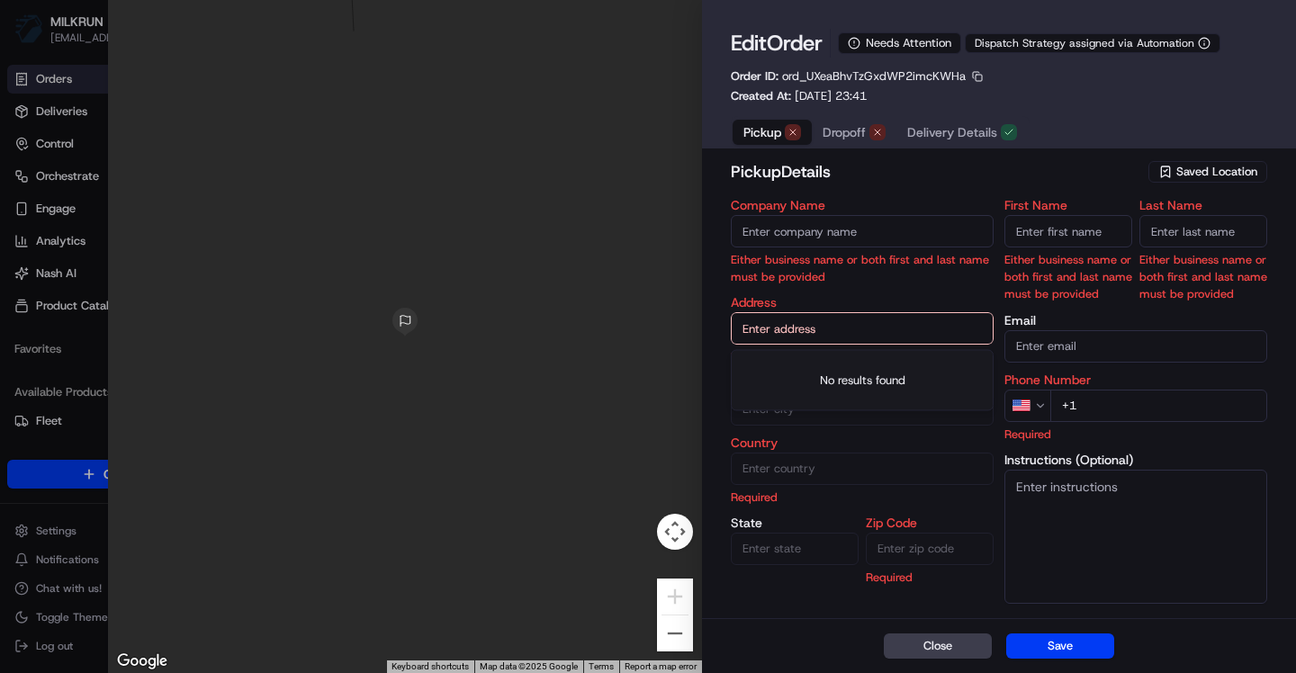
click at [849, 335] on input "text" at bounding box center [862, 328] width 263 height 32
paste input "[STREET_ADDRESS]"
type input "[STREET_ADDRESS]"
click at [880, 366] on div "[STREET_ADDRESS]" at bounding box center [862, 368] width 254 height 27
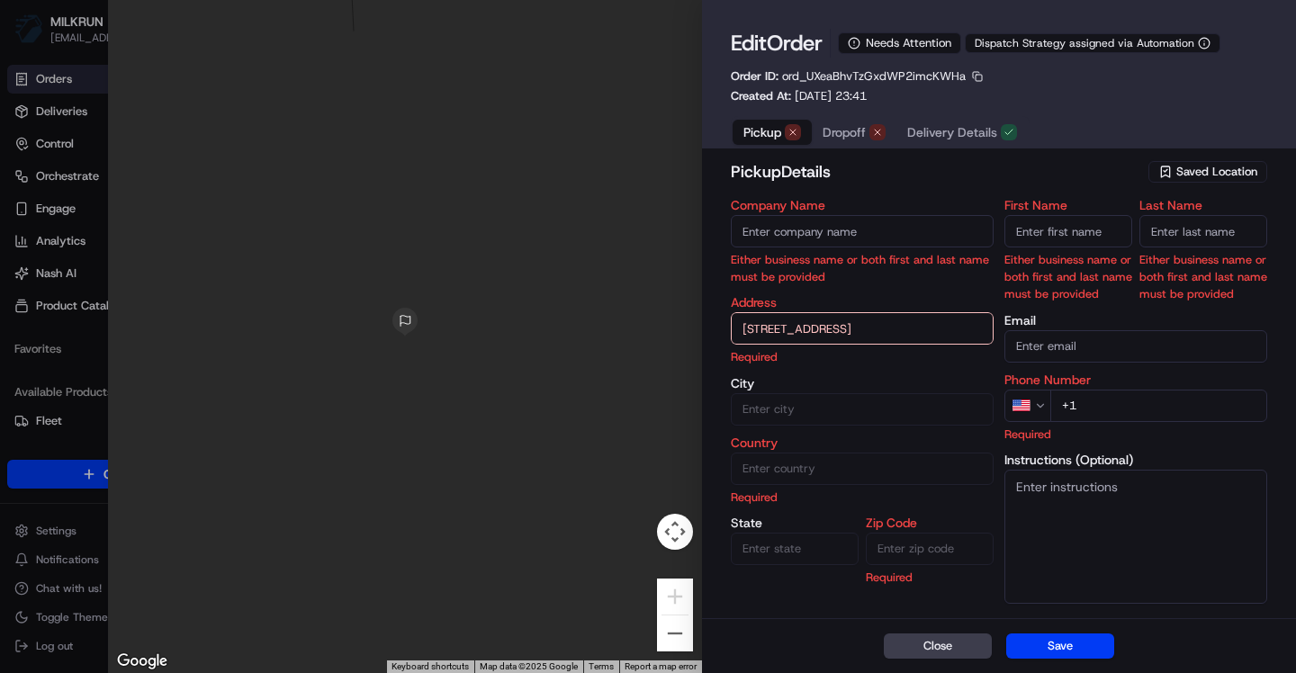
type input "Carrara"
type input "[GEOGRAPHIC_DATA]"
type input "QLD"
type input "4211"
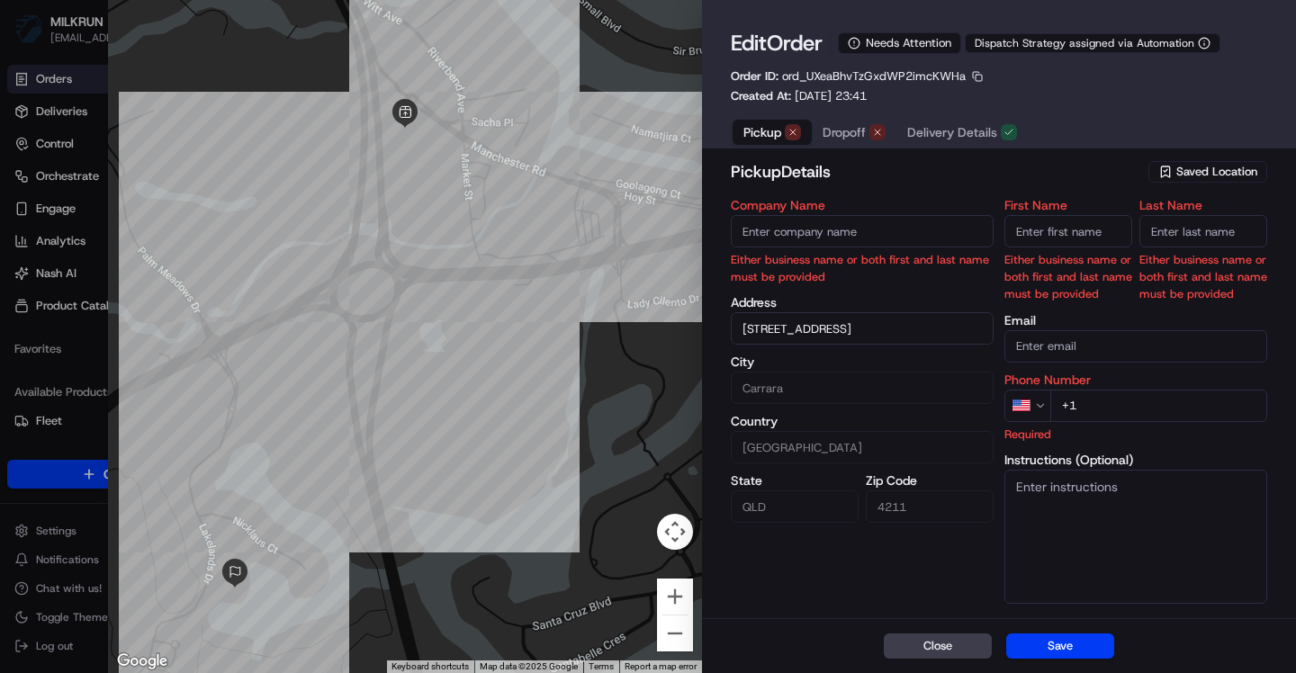
type input "[STREET_ADDRESS]"
click at [978, 75] on button "button" at bounding box center [977, 76] width 16 height 16
click at [961, 121] on button "Copy URL" at bounding box center [977, 129] width 164 height 22
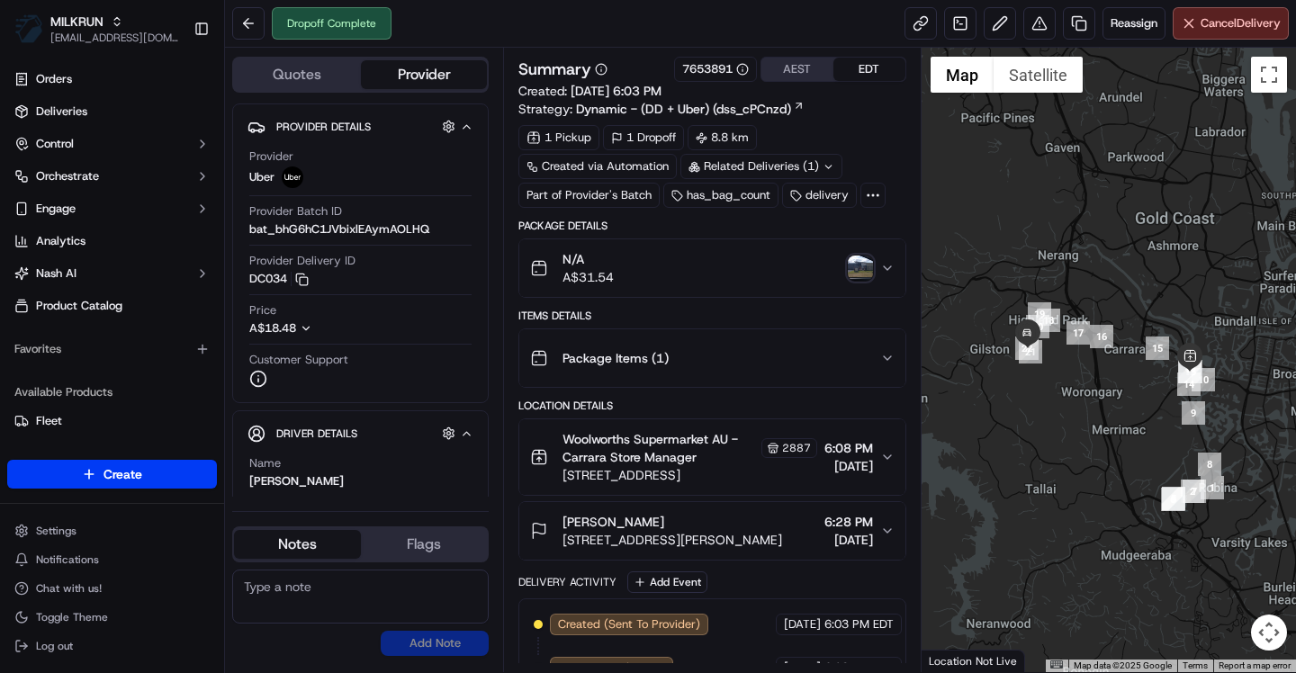
click at [712, 466] on span "[STREET_ADDRESS]" at bounding box center [689, 475] width 254 height 18
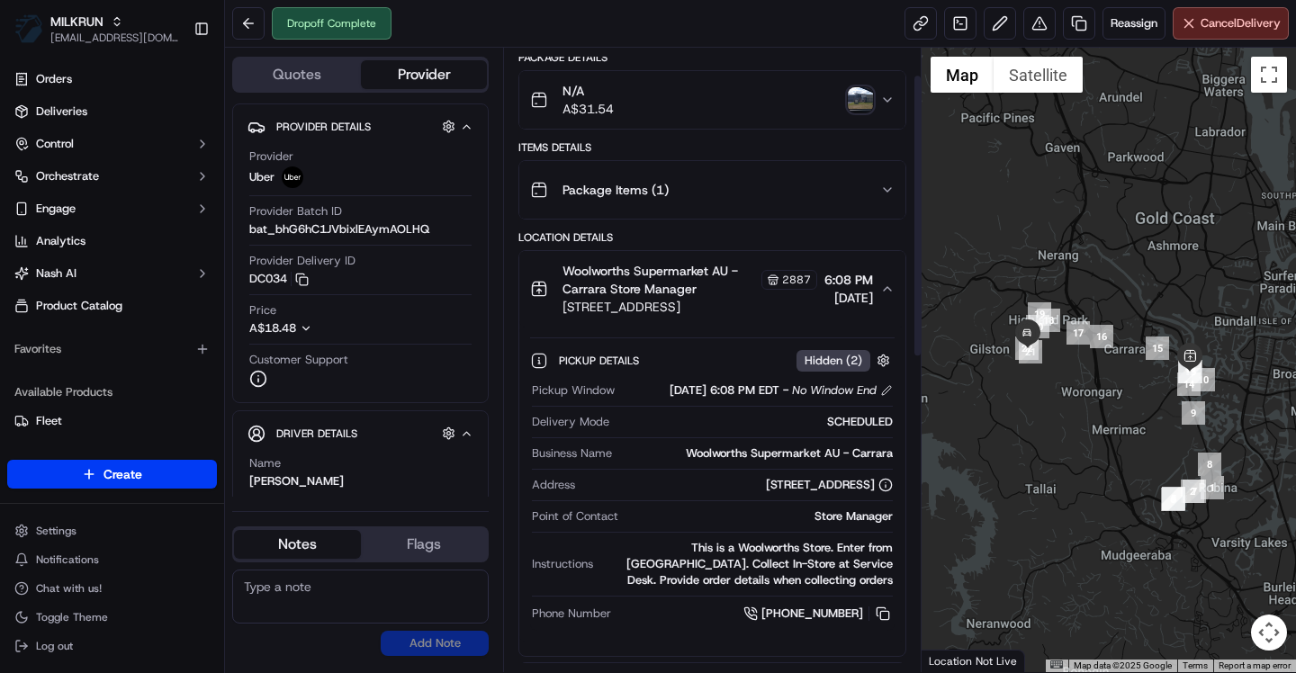
scroll to position [189, 0]
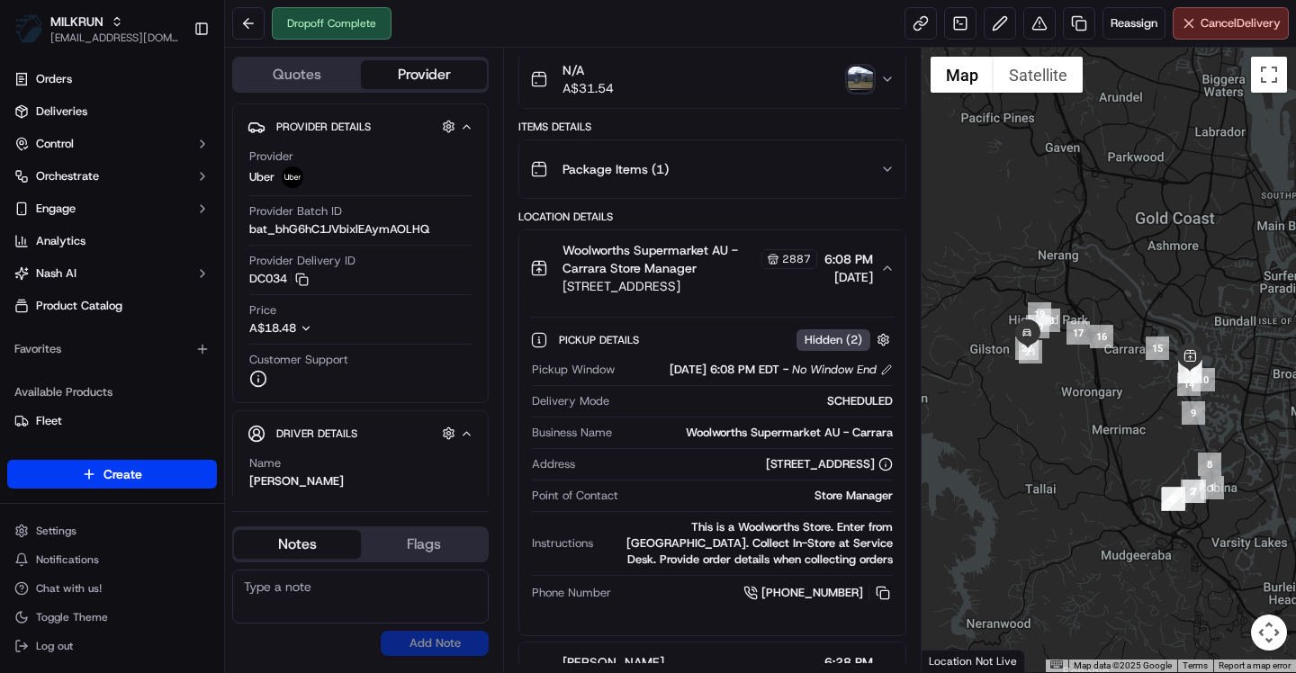
click at [775, 289] on span "[STREET_ADDRESS]" at bounding box center [689, 286] width 254 height 18
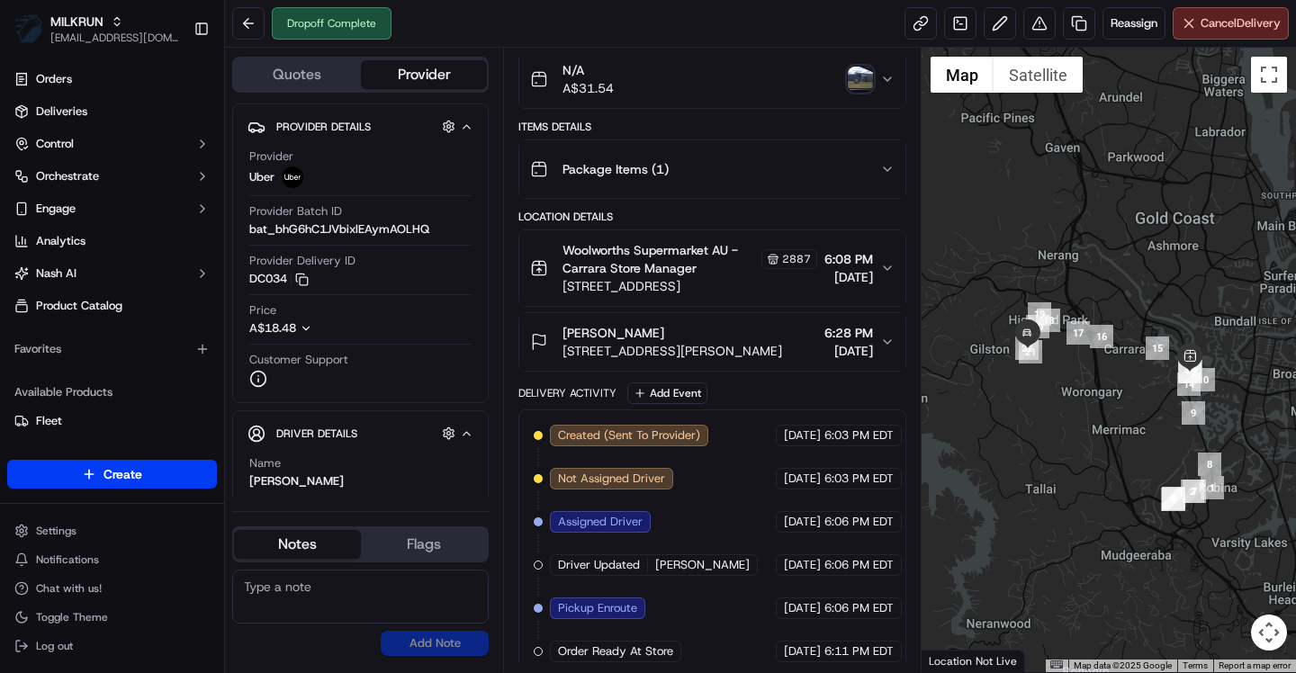
click at [775, 290] on span "[STREET_ADDRESS]" at bounding box center [689, 286] width 254 height 18
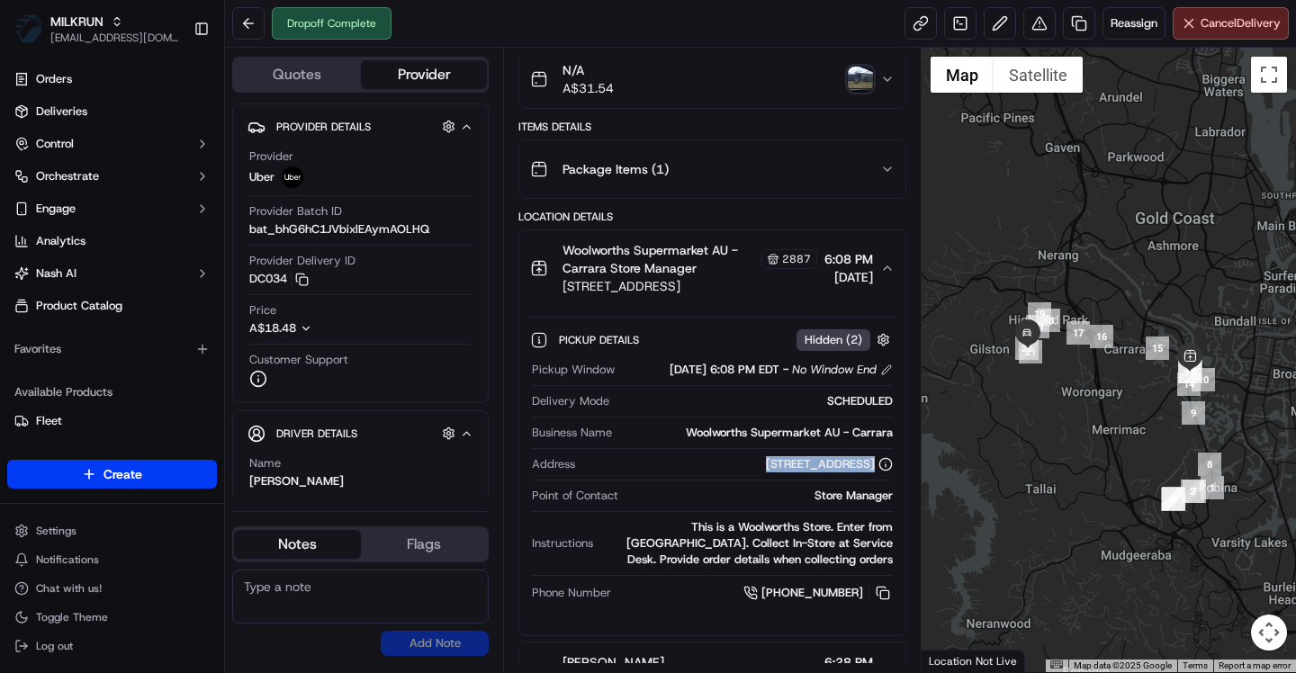
drag, startPoint x: 630, startPoint y: 468, endPoint x: 871, endPoint y: 473, distance: 241.2
click at [871, 474] on div "Address 54 Manchester Rd, Carrara, QLD 4209, AU" at bounding box center [712, 468] width 360 height 24
